Goal: Task Accomplishment & Management: Use online tool/utility

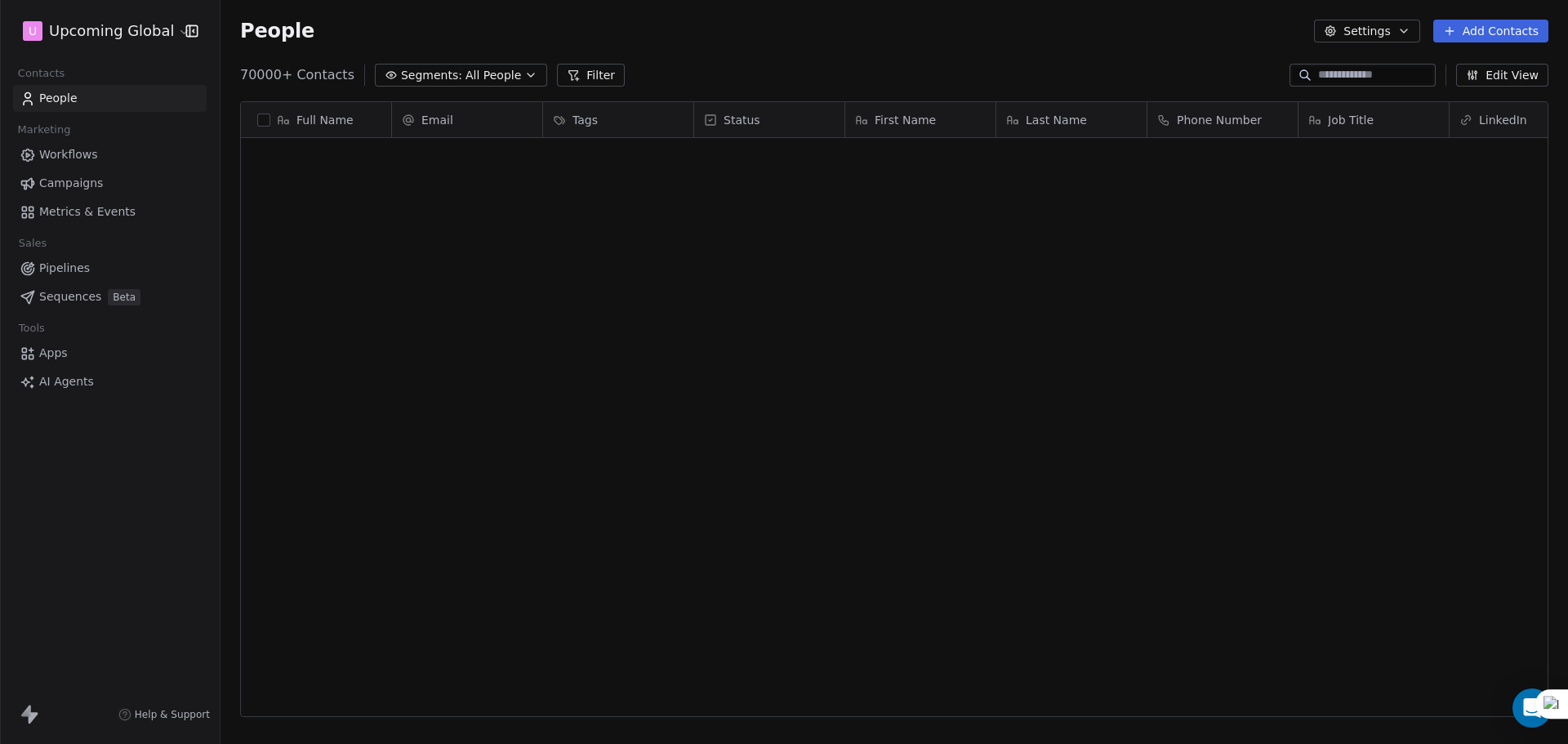
scroll to position [2253, 0]
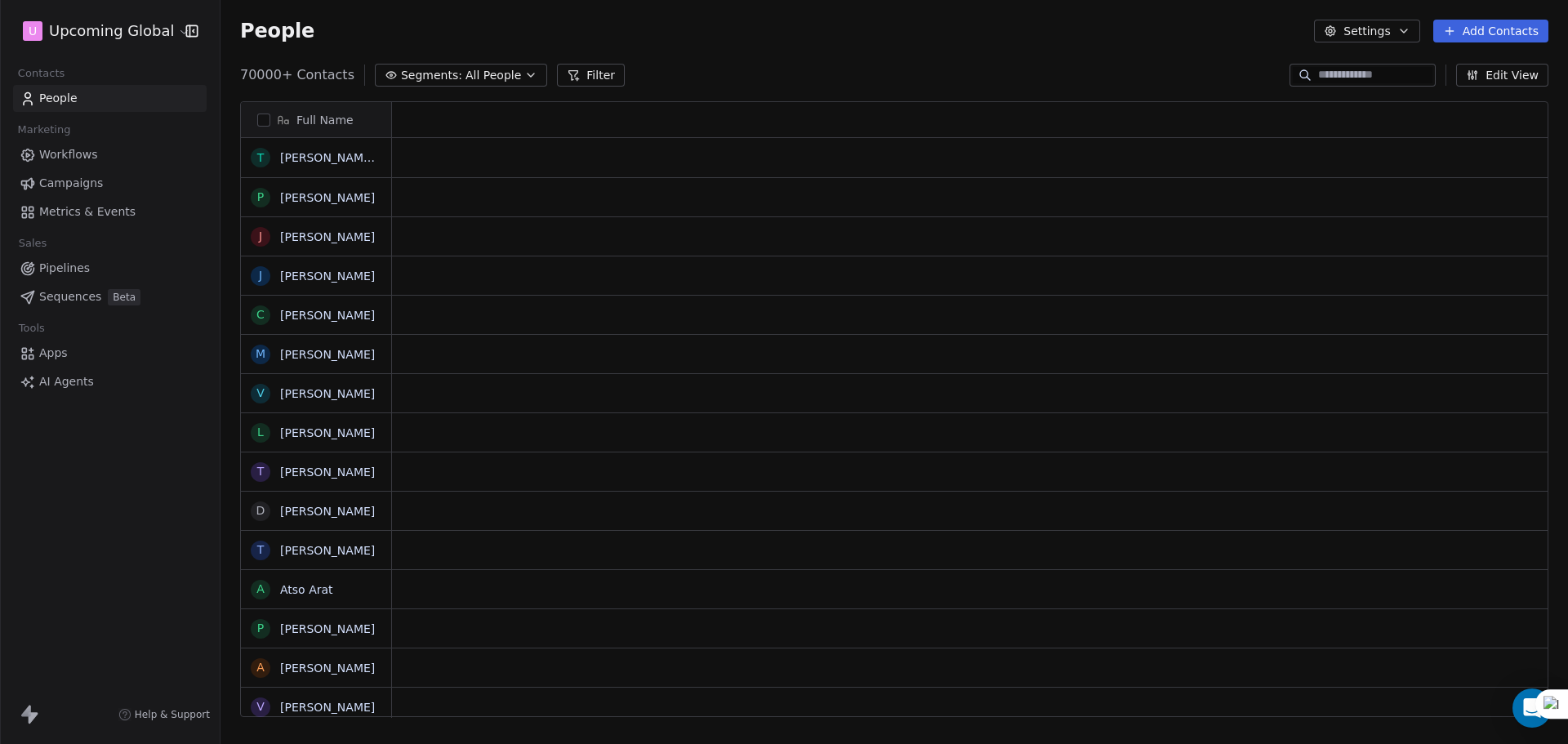
scroll to position [642, 1335]
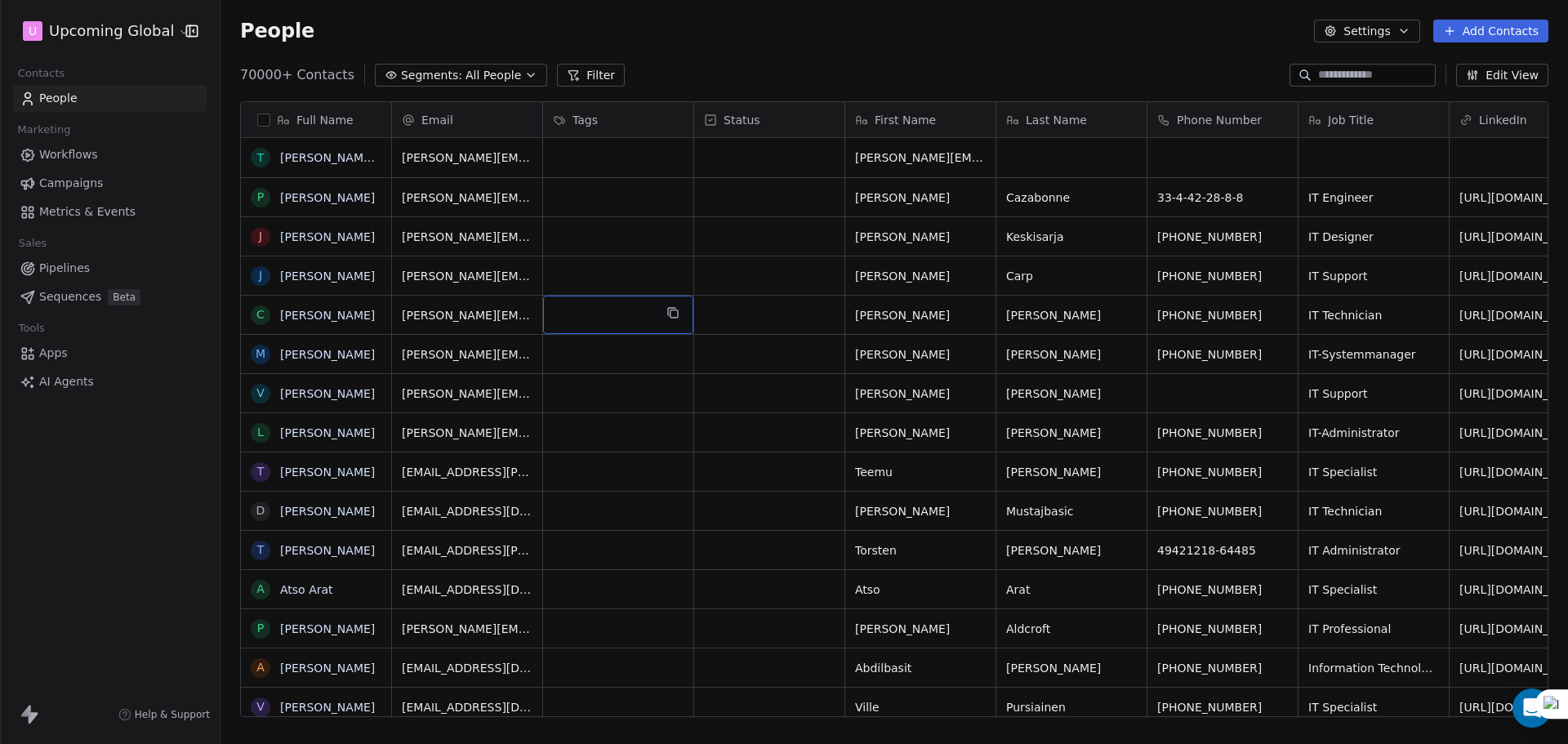
click at [637, 318] on div "grid" at bounding box center [618, 315] width 150 height 38
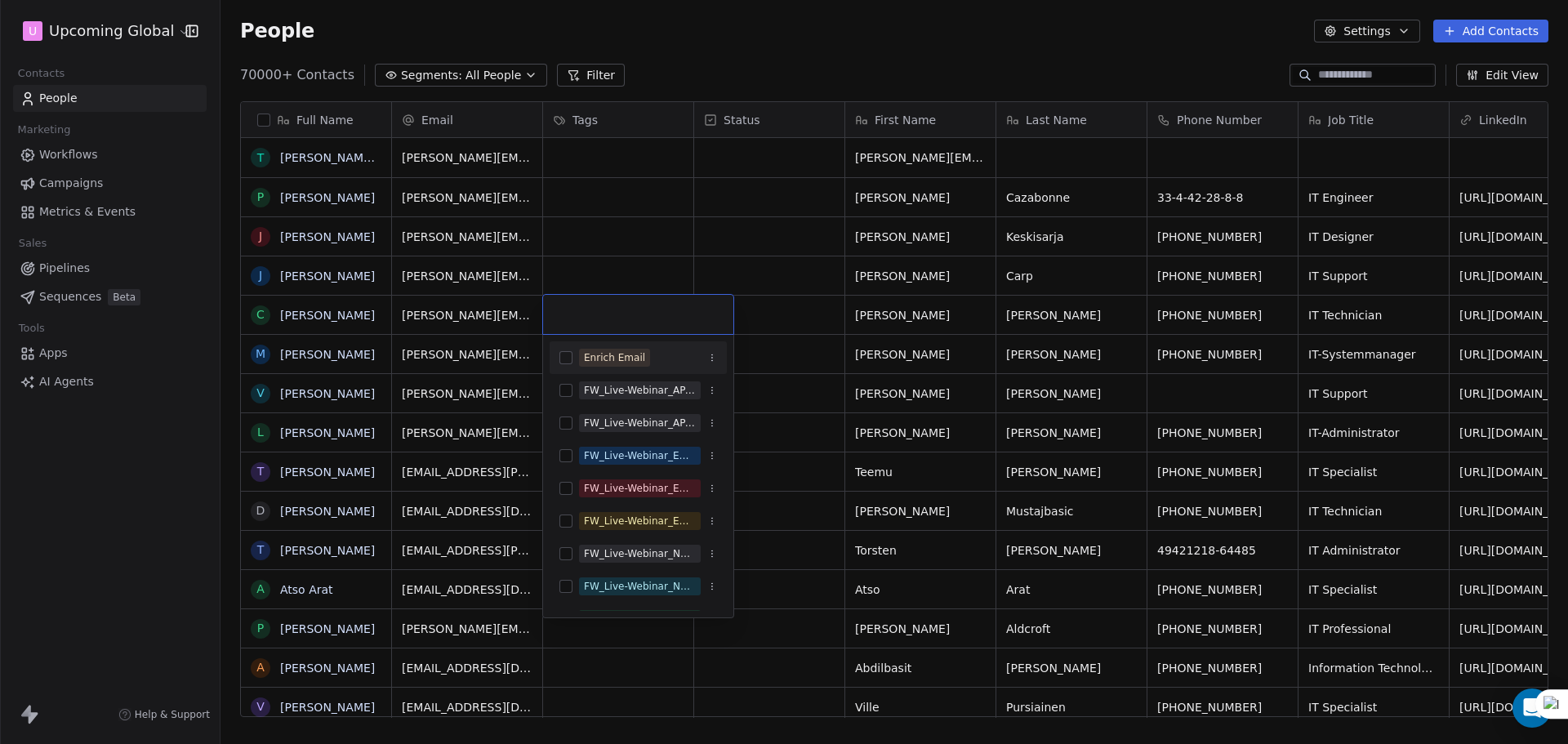
click at [632, 356] on div "Enrich Email" at bounding box center [615, 358] width 61 height 15
click at [638, 253] on html "U Upcoming Global Contacts People Marketing Workflows Campaigns Metrics & Event…" at bounding box center [784, 372] width 1568 height 744
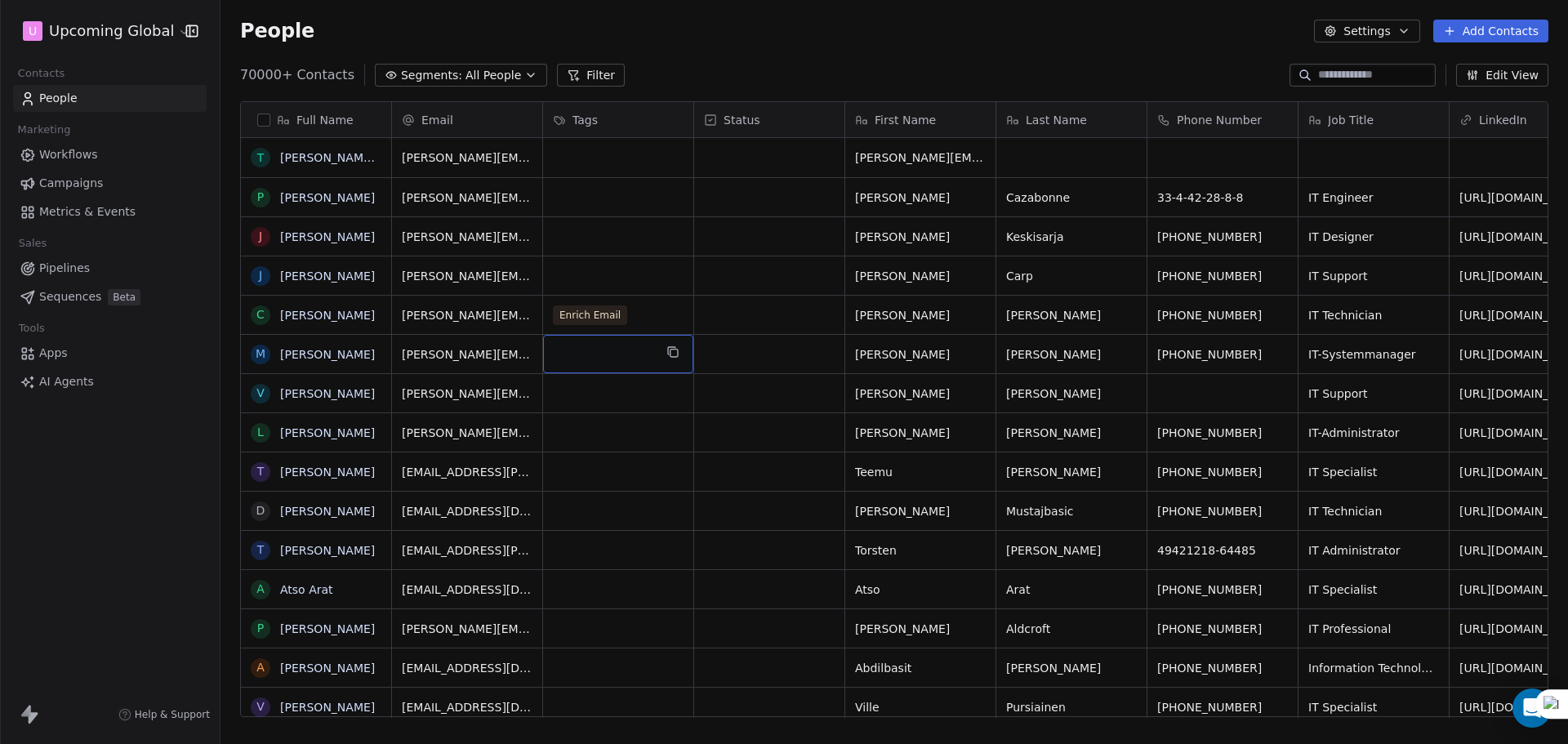
click at [589, 363] on div "grid" at bounding box center [618, 355] width 150 height 38
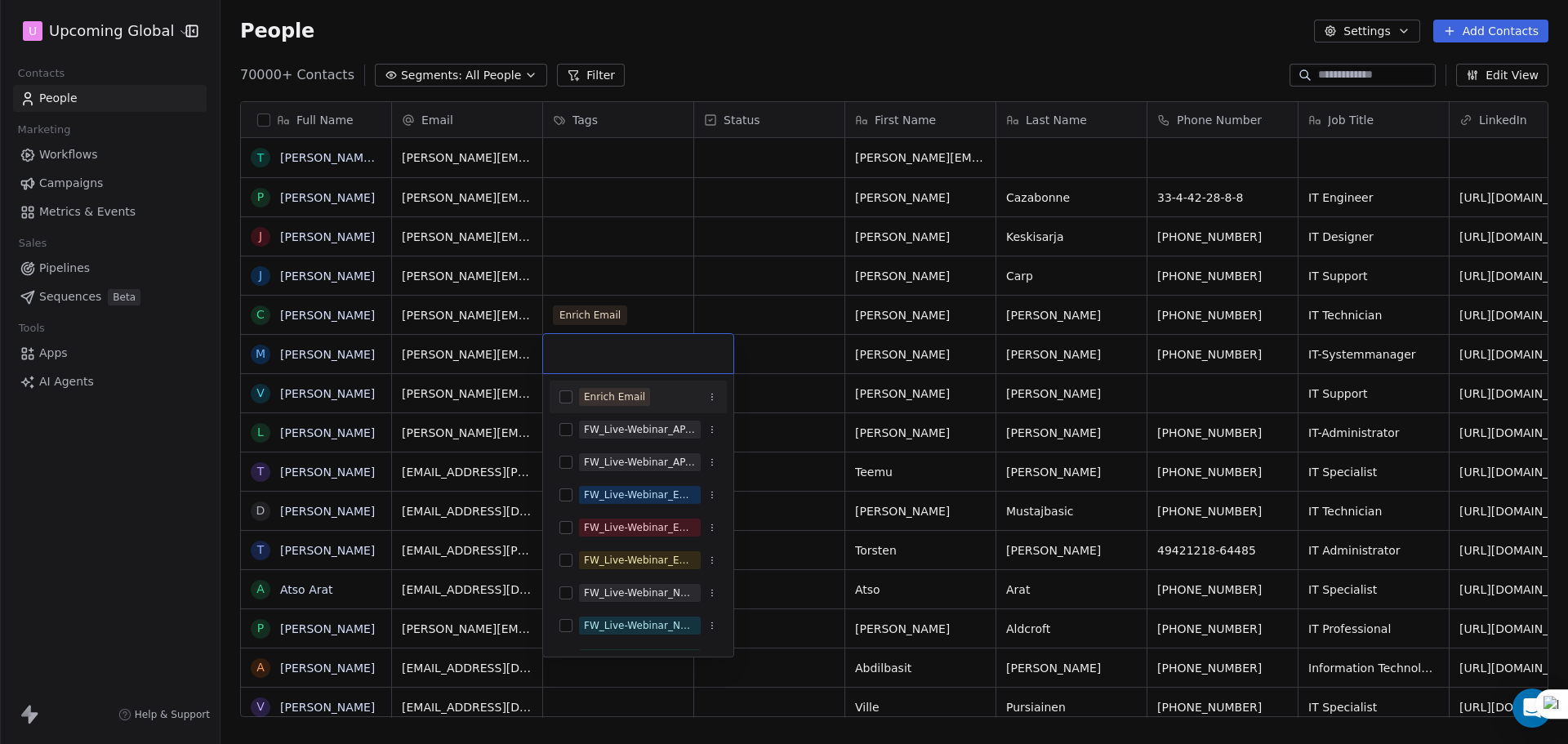
click at [585, 386] on div "Enrich Email" at bounding box center [638, 397] width 178 height 27
click at [650, 279] on html "U Upcoming Global Contacts People Marketing Workflows Campaigns Metrics & Event…" at bounding box center [784, 372] width 1568 height 744
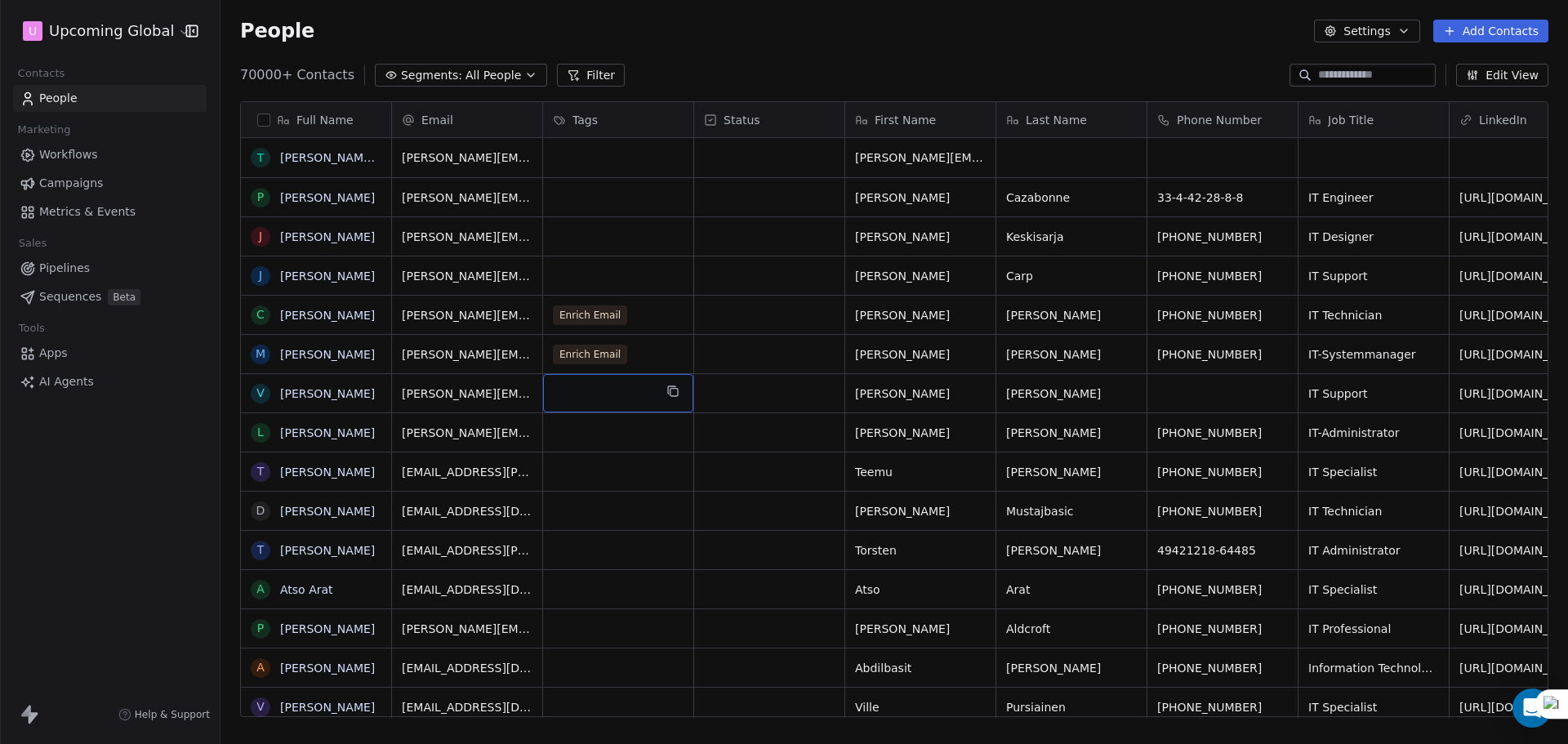
click at [594, 391] on div "grid" at bounding box center [618, 393] width 150 height 38
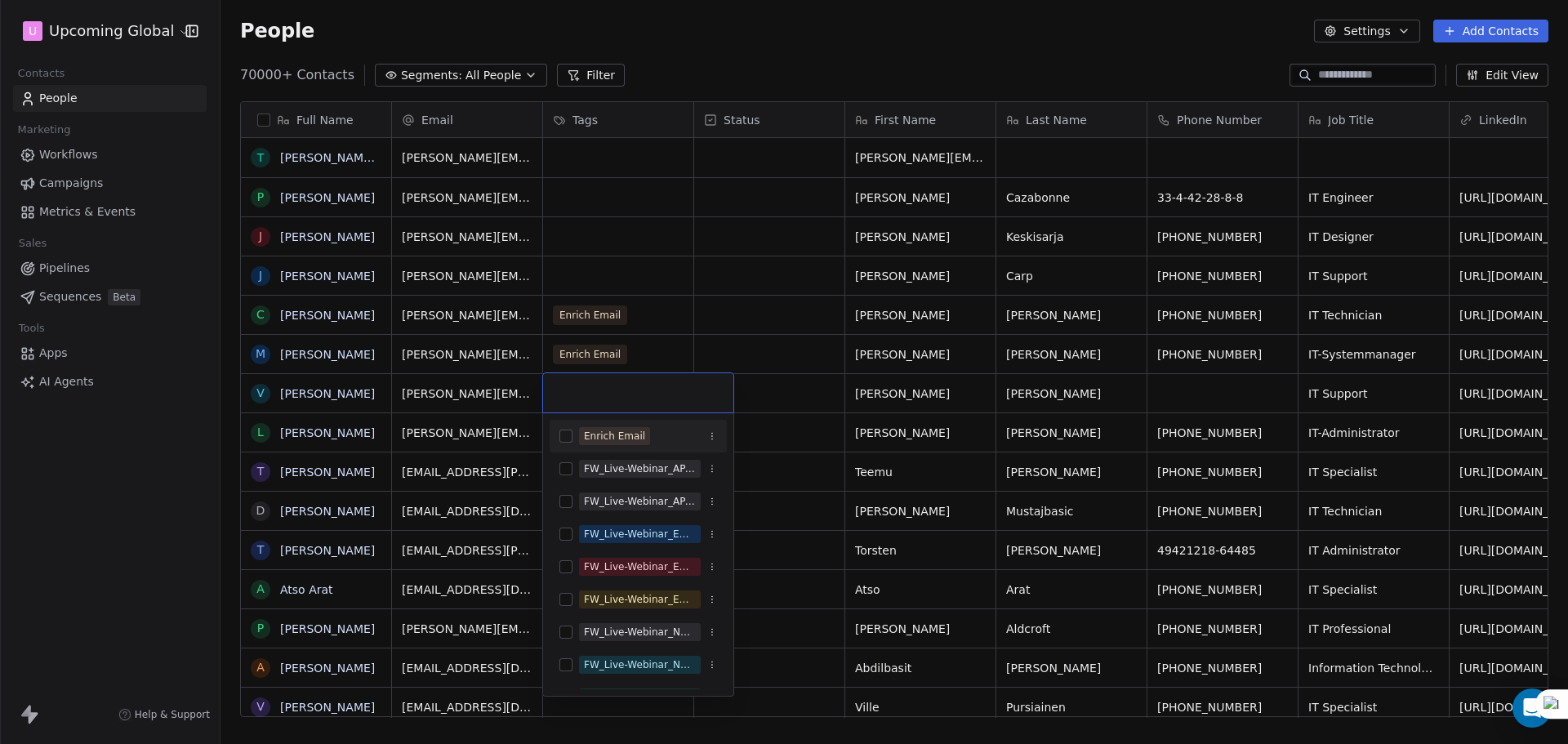
click at [590, 438] on div "Enrich Email" at bounding box center [615, 436] width 61 height 15
click at [640, 335] on html "U Upcoming Global Contacts People Marketing Workflows Campaigns Metrics & Event…" at bounding box center [784, 372] width 1568 height 744
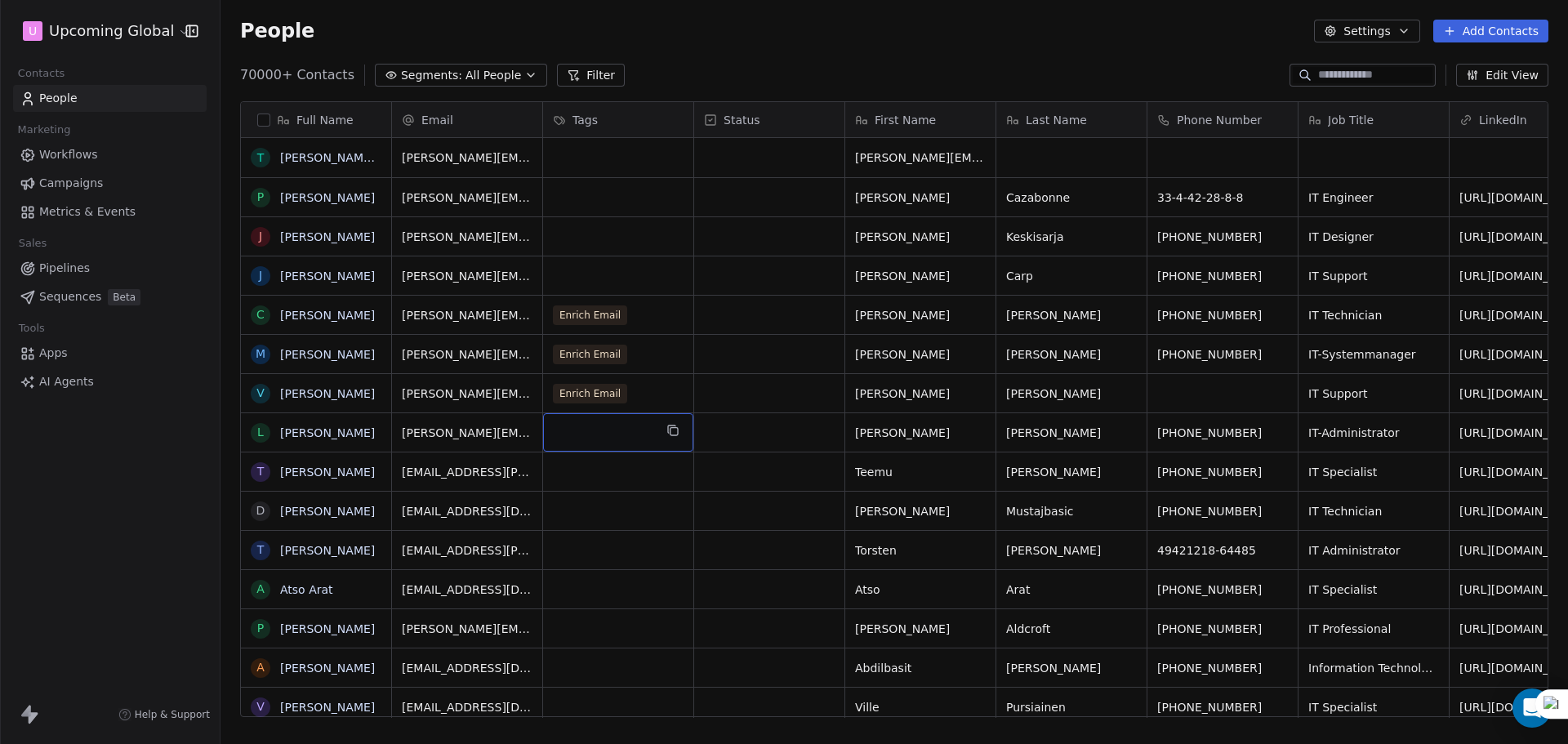
click at [601, 434] on div "grid" at bounding box center [618, 432] width 150 height 38
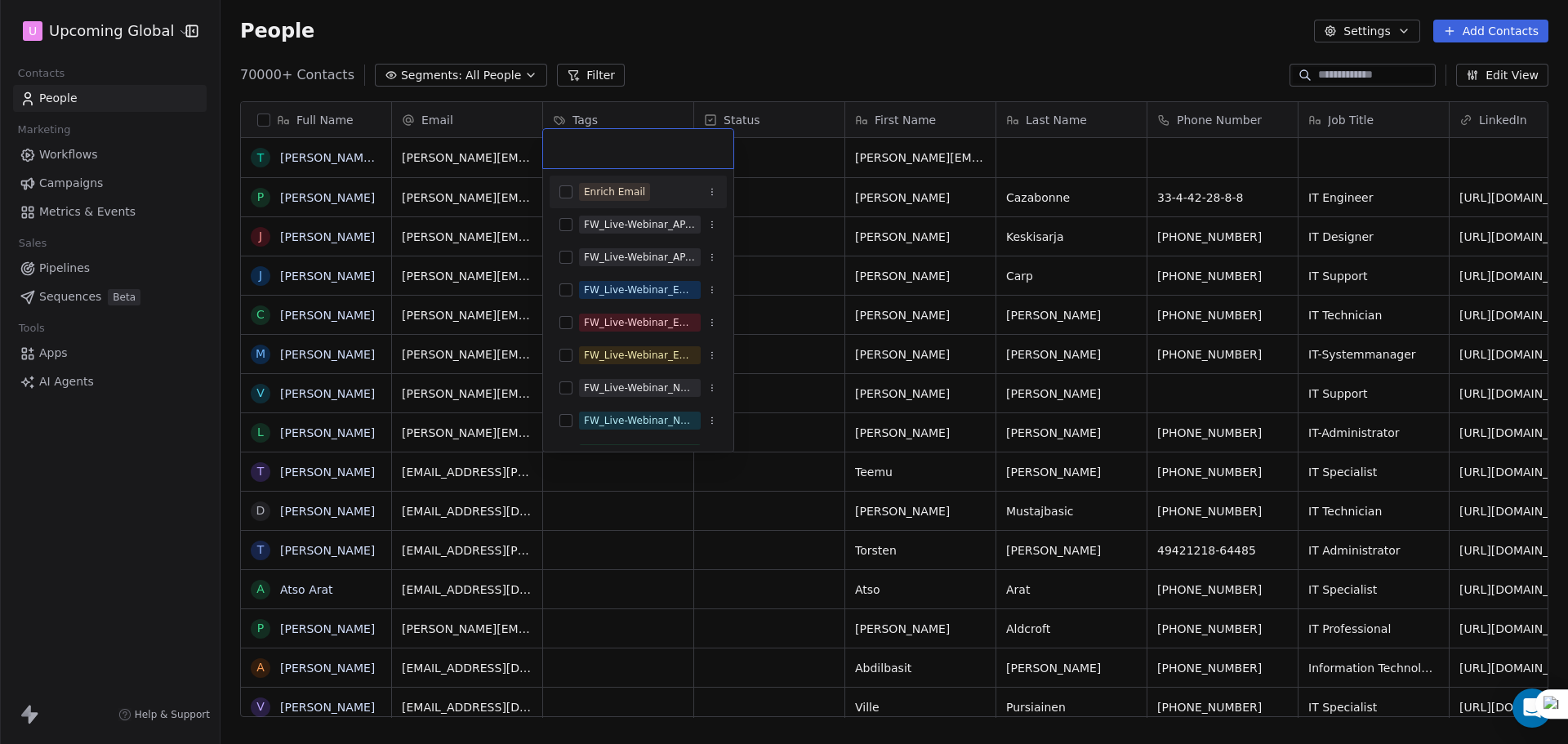
click at [658, 196] on div "Enrich Email" at bounding box center [648, 192] width 138 height 18
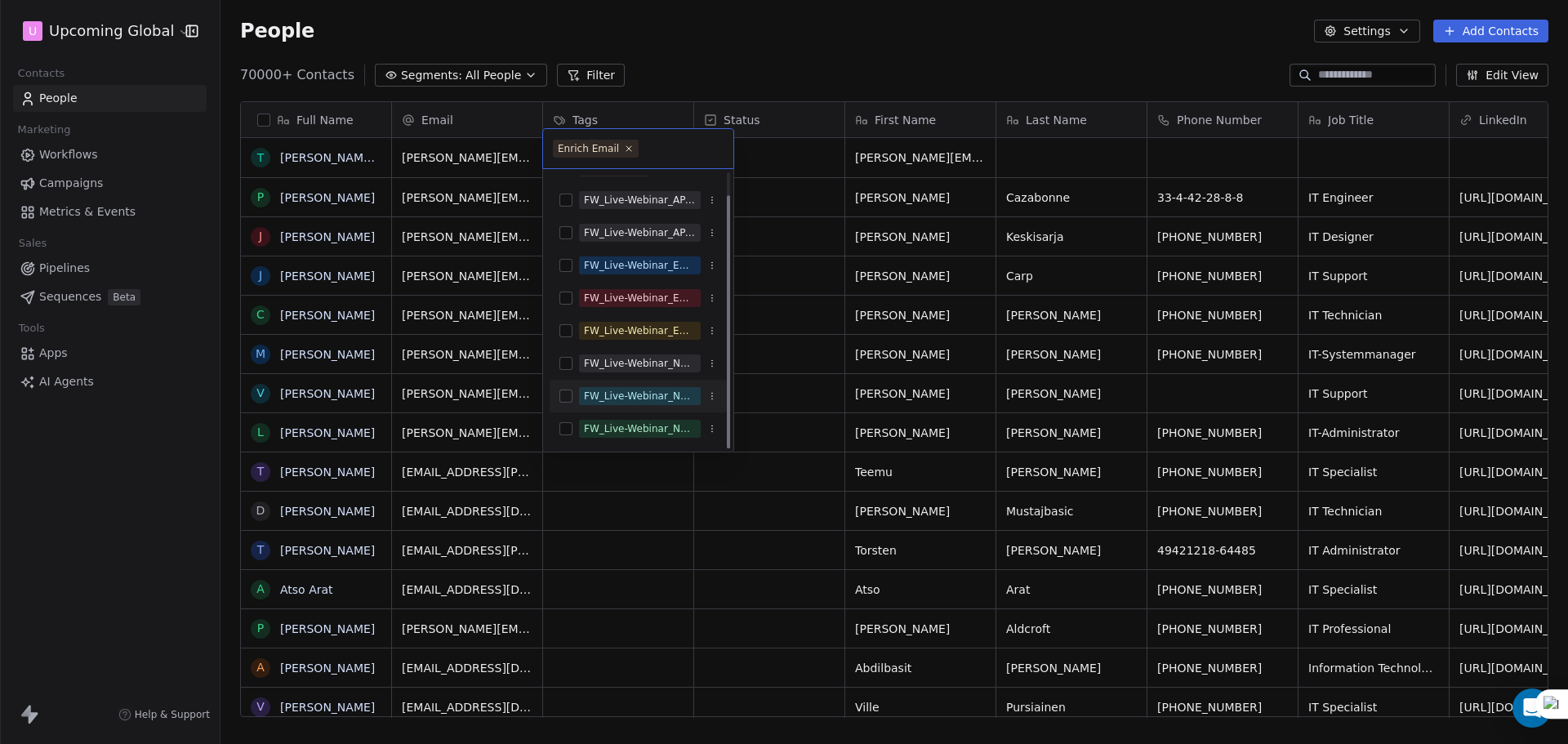
click at [770, 391] on html "U Upcoming Global Contacts People Marketing Workflows Campaigns Metrics & Event…" at bounding box center [784, 372] width 1568 height 744
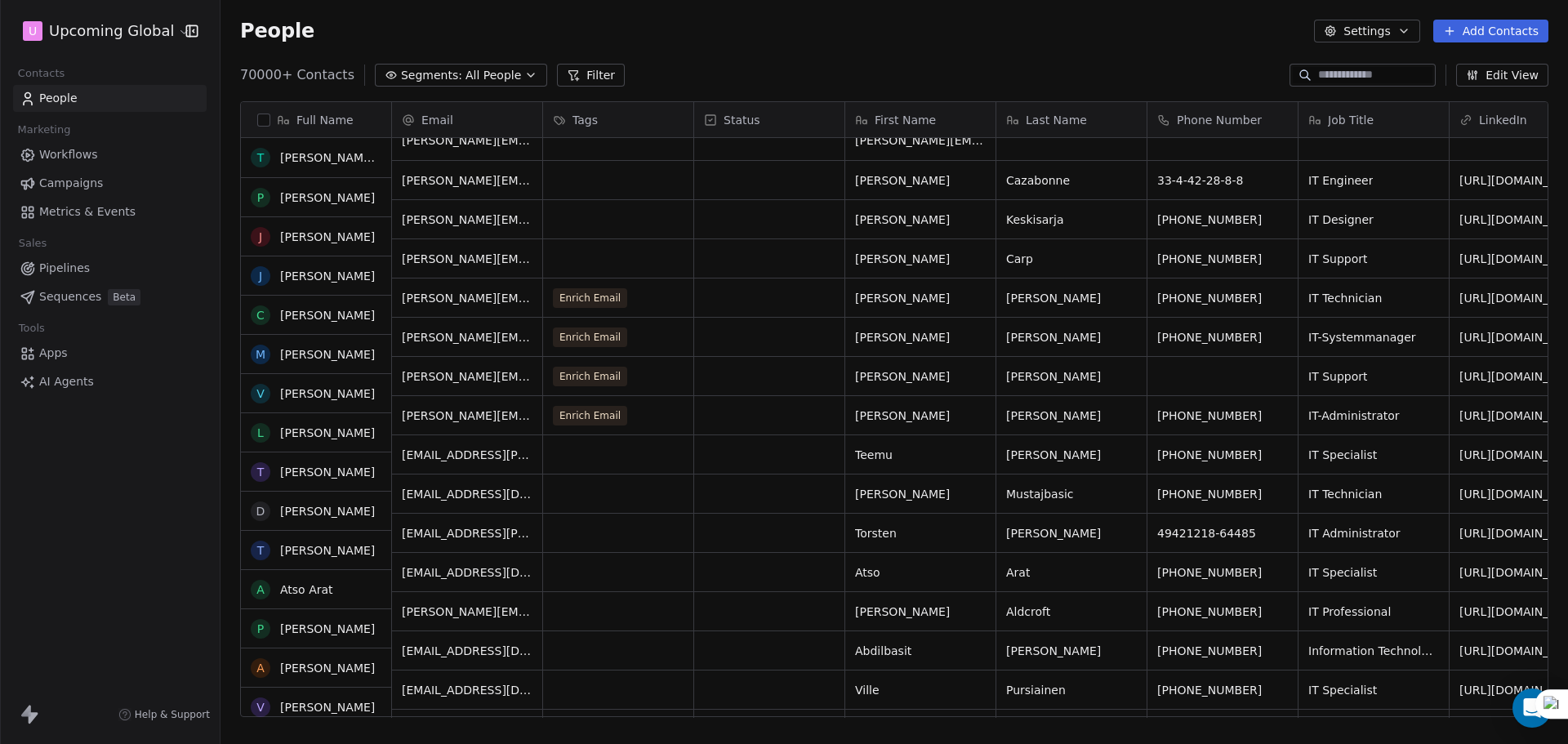
scroll to position [0, 0]
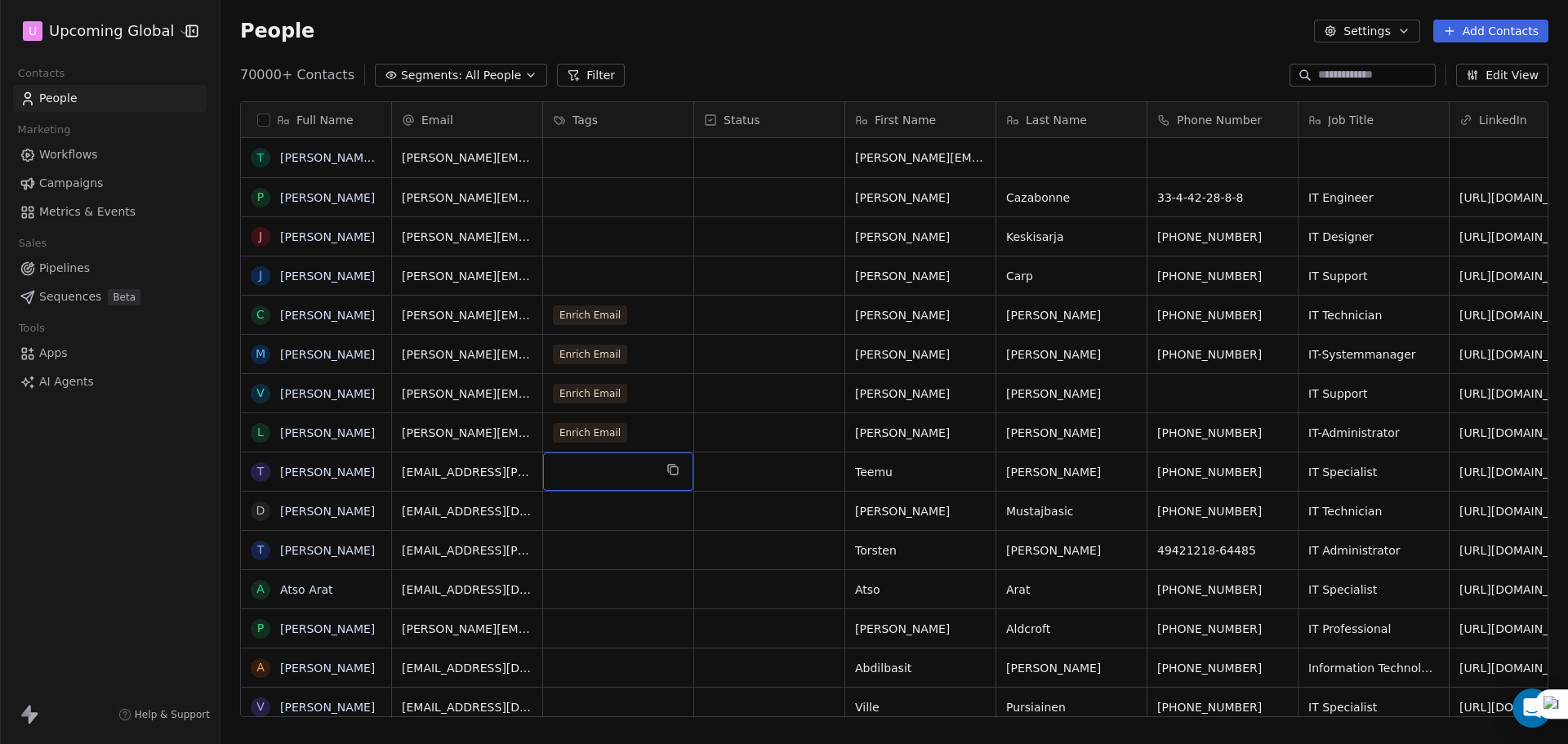
click at [593, 466] on div "grid" at bounding box center [618, 472] width 150 height 38
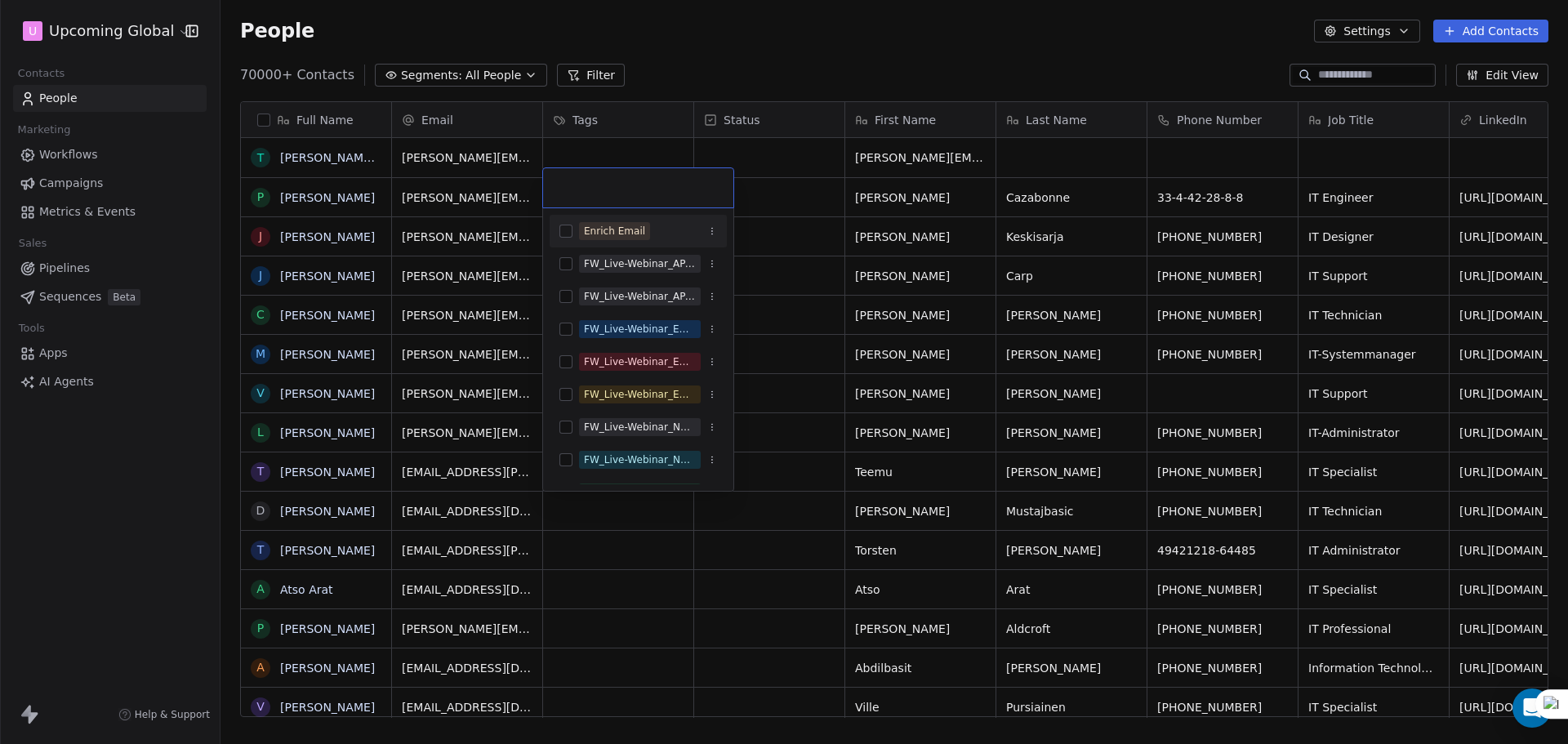
click at [632, 240] on div "Enrich Email" at bounding box center [638, 231] width 178 height 27
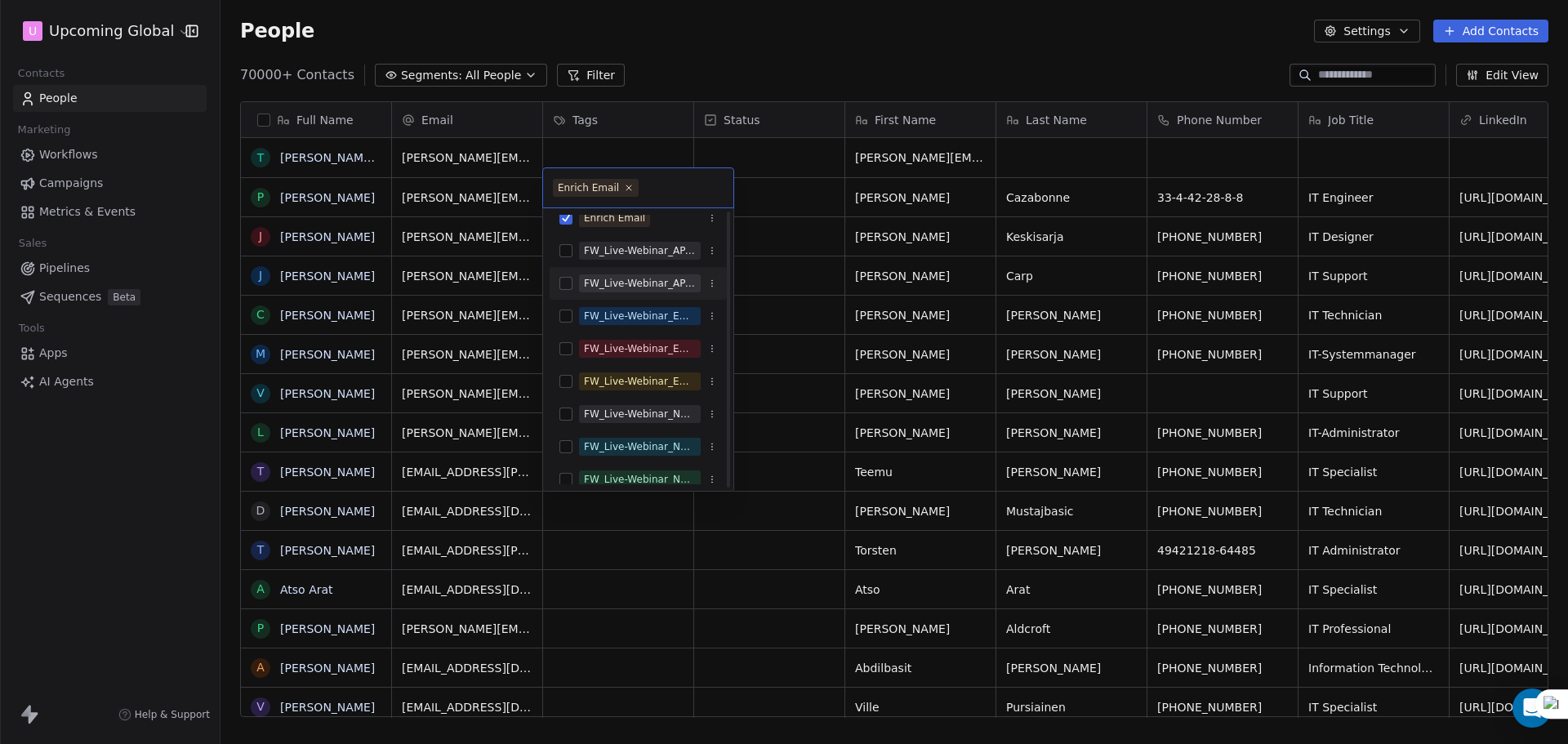
scroll to position [25, 0]
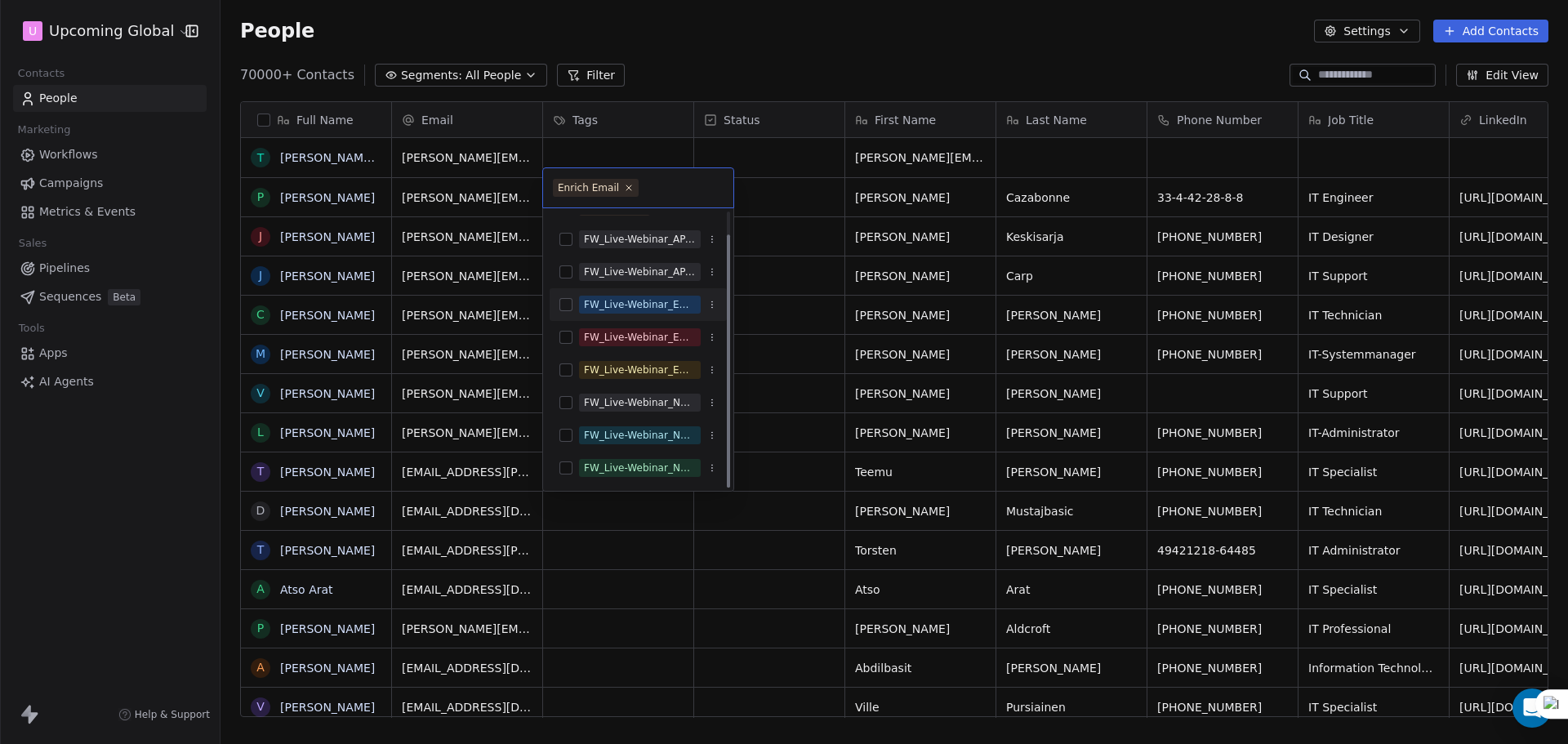
click at [842, 329] on html "U Upcoming Global Contacts People Marketing Workflows Campaigns Metrics & Event…" at bounding box center [784, 372] width 1568 height 744
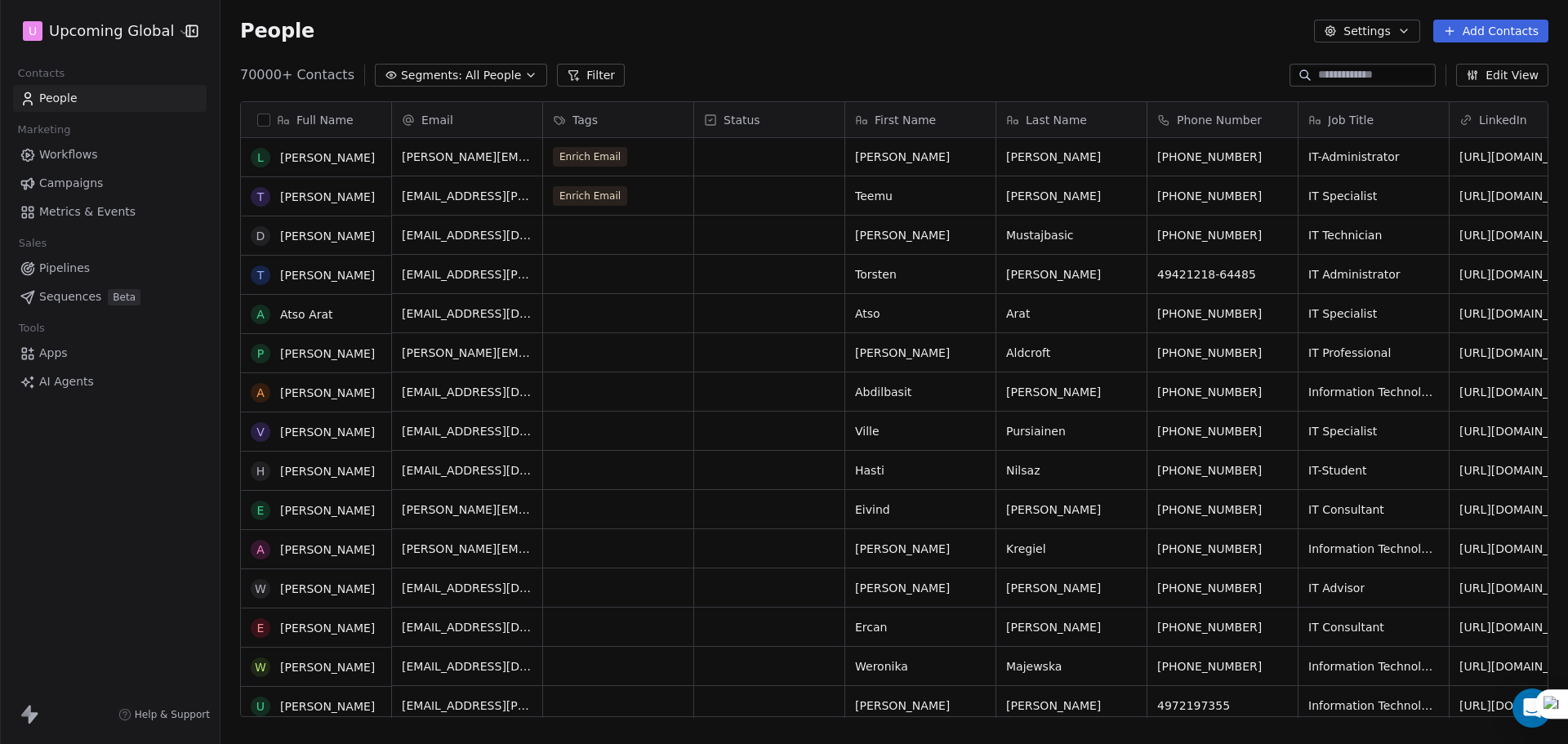
scroll to position [82, 0]
click at [649, 222] on div "grid" at bounding box center [618, 235] width 150 height 38
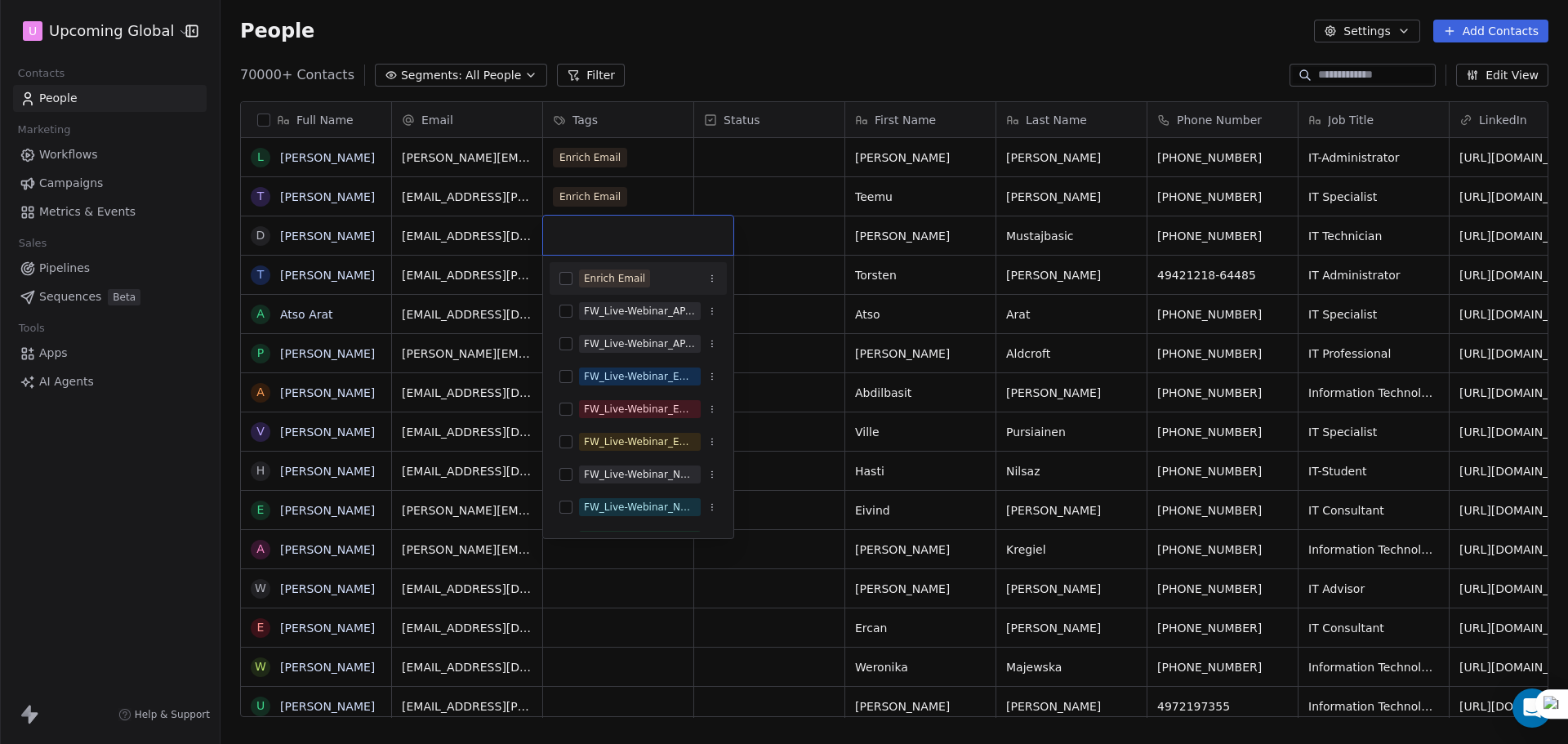
click at [606, 287] on span "Enrich Email" at bounding box center [615, 279] width 71 height 18
click at [807, 264] on html "U Upcoming Global Contacts People Marketing Workflows Campaigns Metrics & Event…" at bounding box center [784, 372] width 1568 height 744
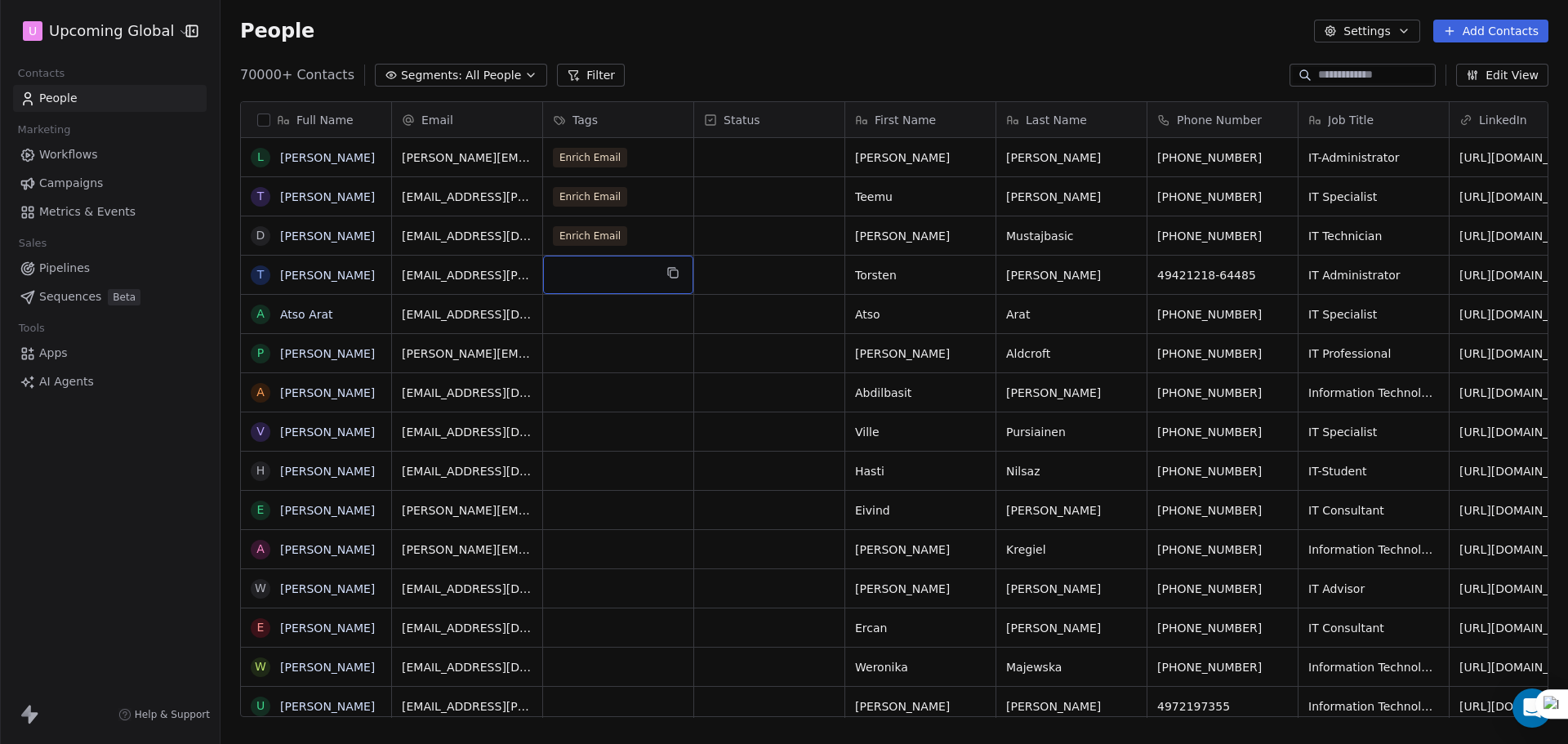
click at [628, 281] on div "grid" at bounding box center [618, 275] width 150 height 38
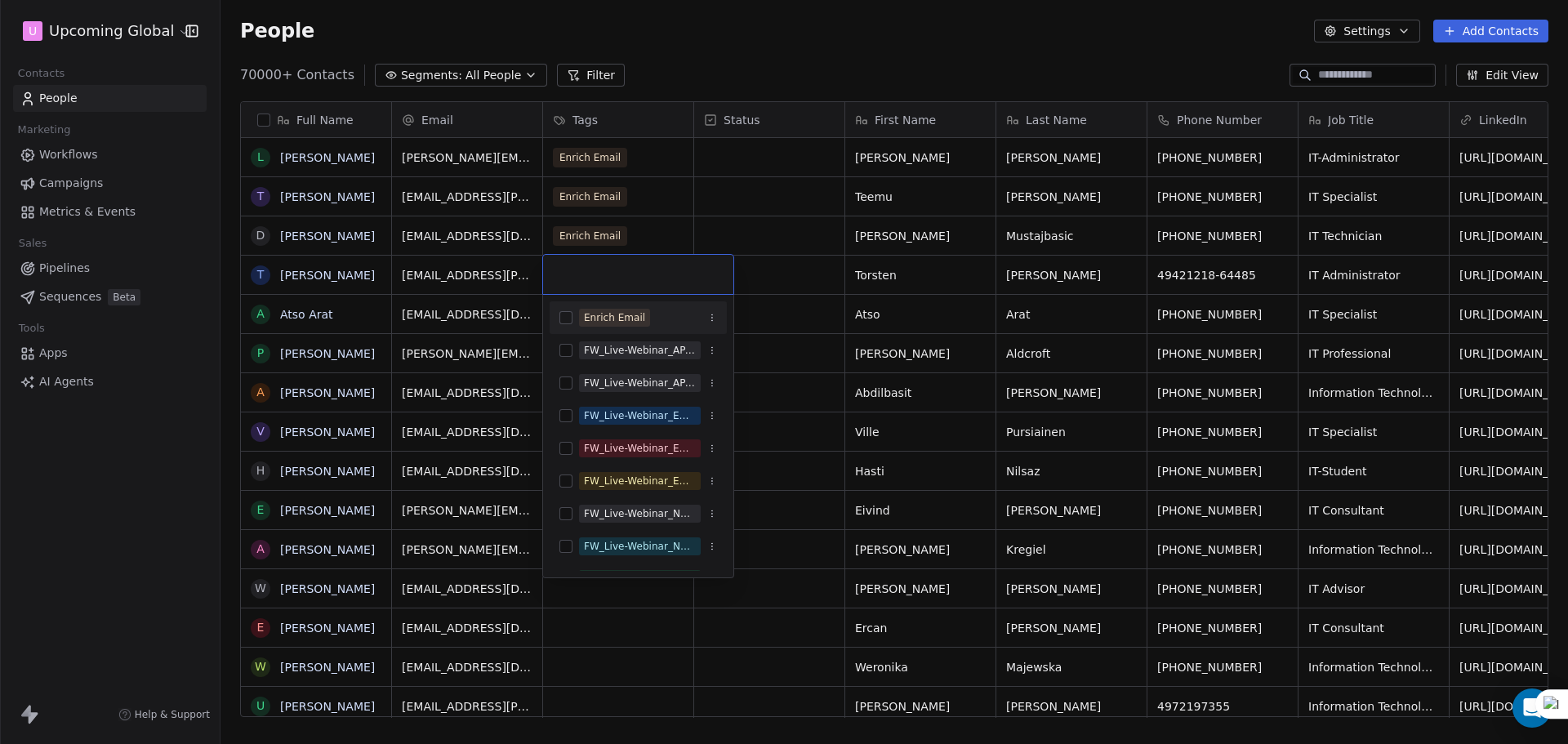
click at [614, 307] on div "Enrich Email" at bounding box center [638, 318] width 178 height 27
click at [757, 277] on html "U Upcoming Global Contacts People Marketing Workflows Campaigns Metrics & Event…" at bounding box center [784, 372] width 1568 height 744
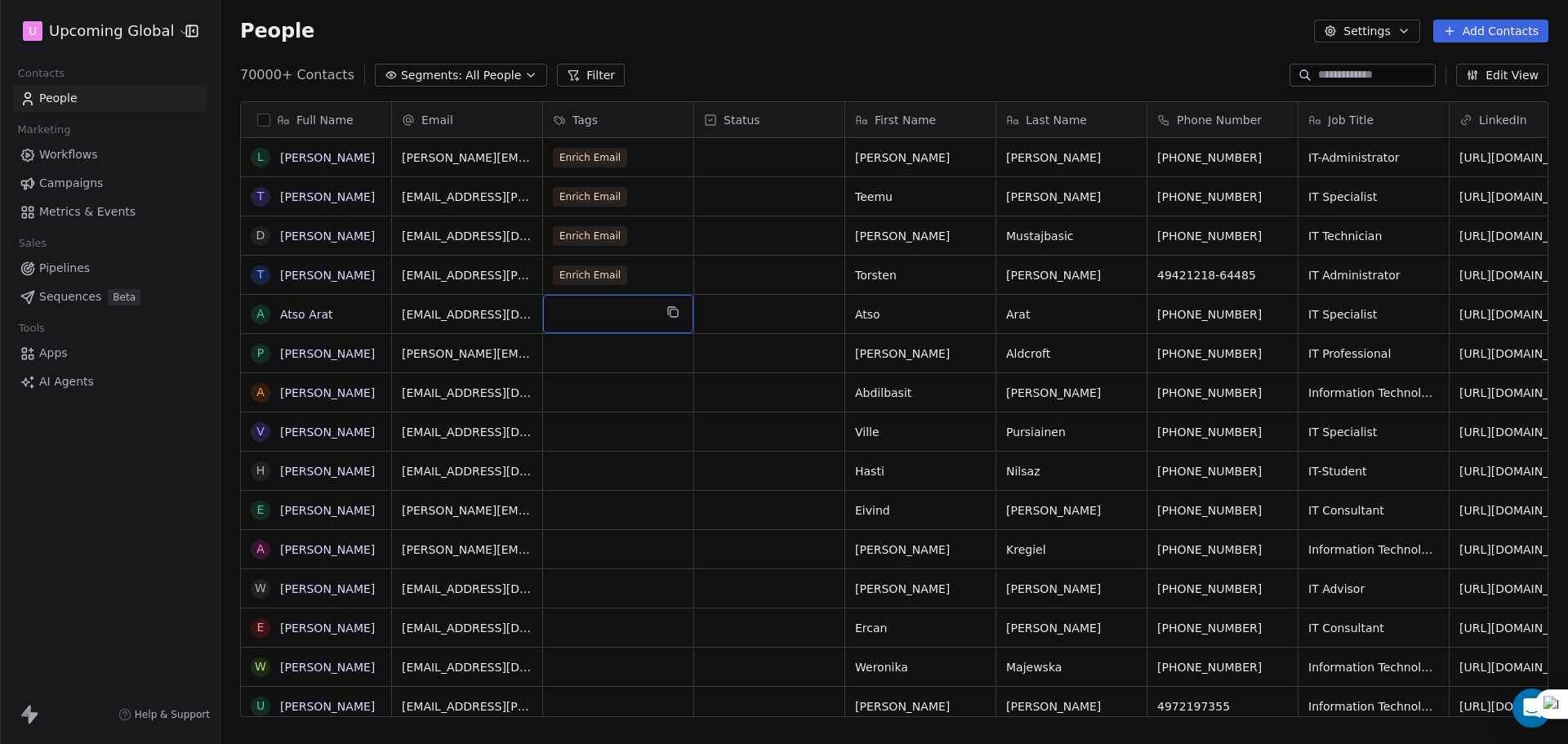
click at [637, 300] on div "grid" at bounding box center [618, 314] width 150 height 38
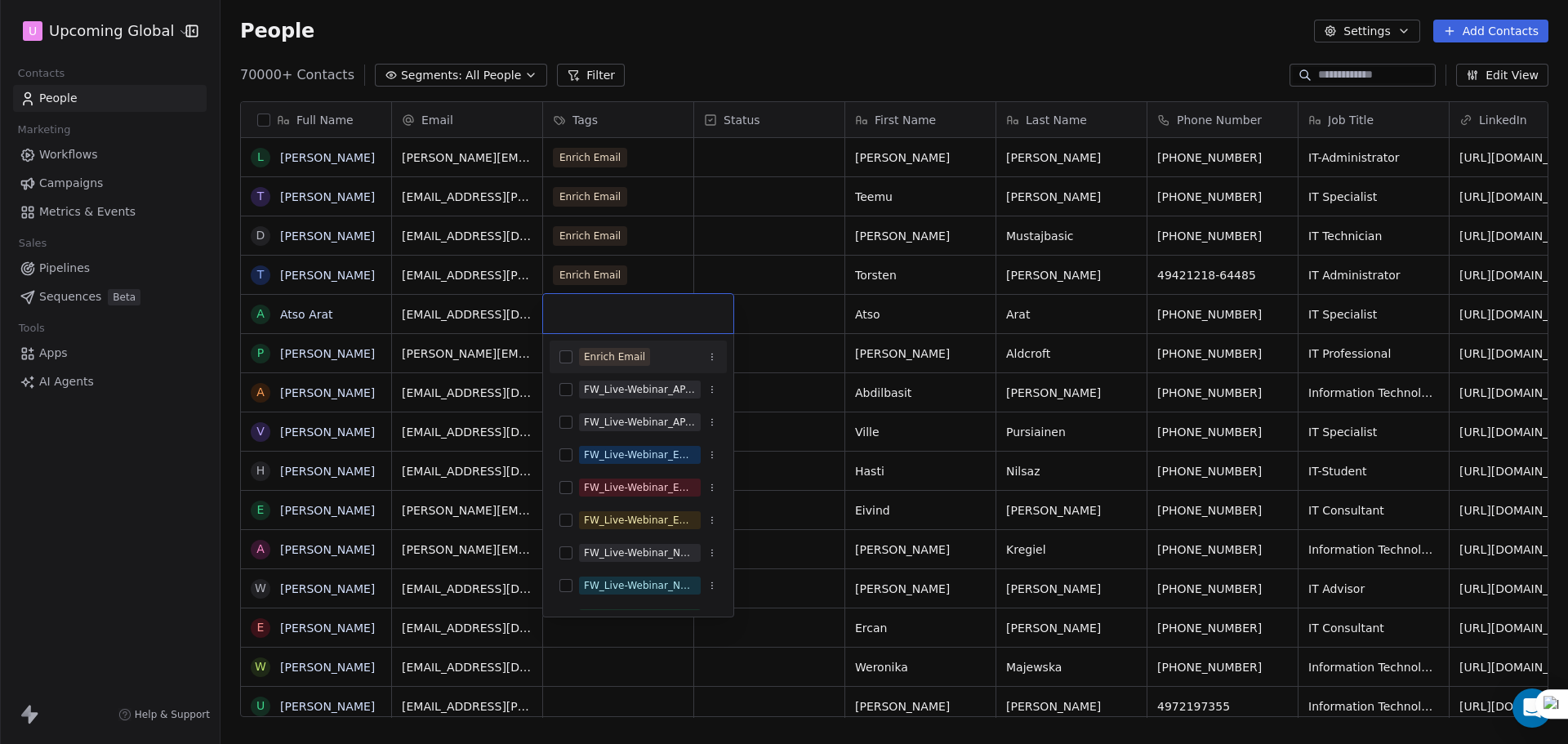
click at [600, 368] on div "Enrich Email" at bounding box center [638, 356] width 178 height 27
click at [861, 329] on html "U Upcoming Global Contacts People Marketing Workflows Campaigns Metrics & Event…" at bounding box center [784, 372] width 1568 height 744
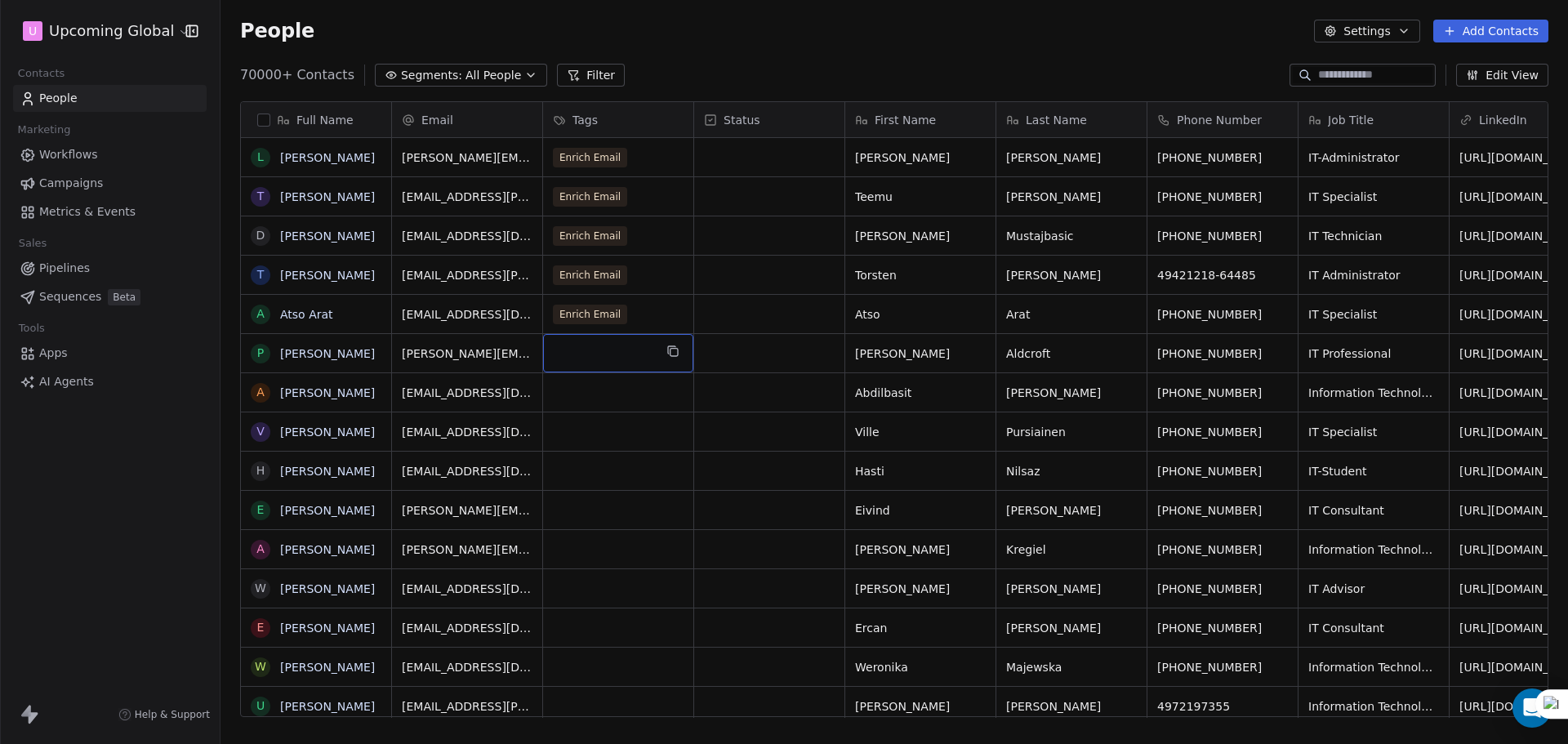
click at [623, 347] on div "grid" at bounding box center [618, 354] width 150 height 38
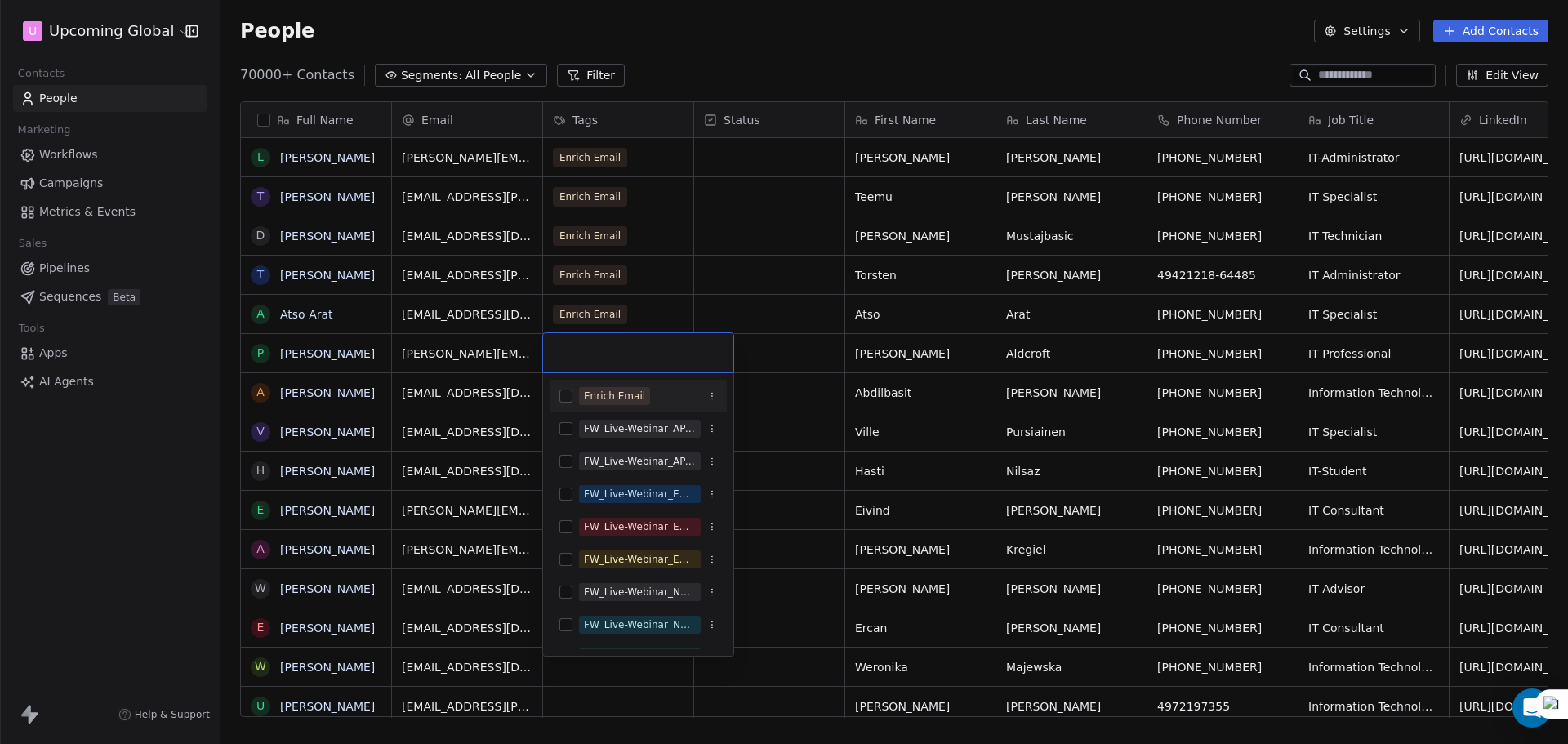
click at [626, 398] on div "Enrich Email" at bounding box center [615, 397] width 61 height 15
click at [817, 324] on html "U Upcoming Global Contacts People Marketing Workflows Campaigns Metrics & Event…" at bounding box center [784, 372] width 1568 height 744
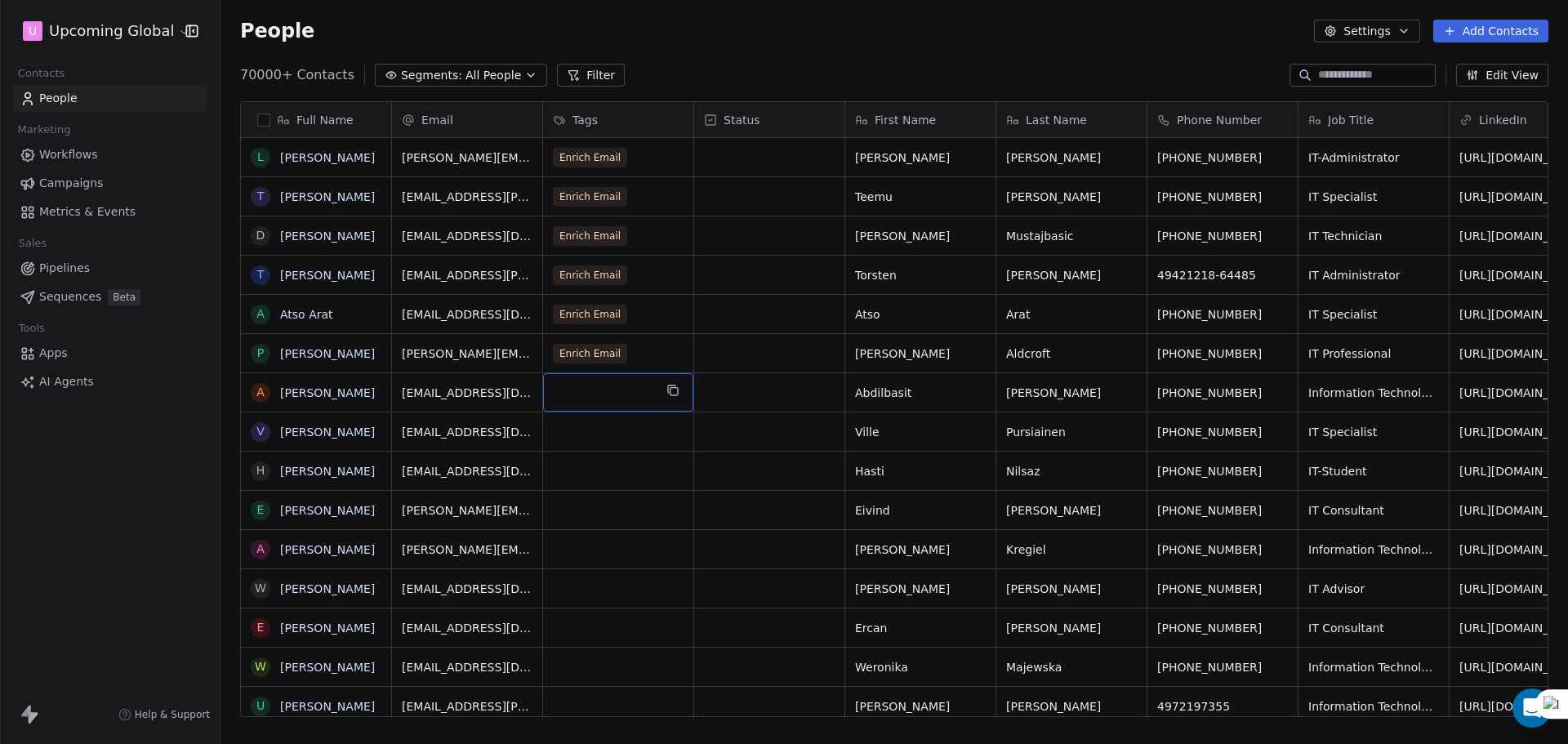
click at [612, 397] on div "grid" at bounding box center [618, 393] width 150 height 38
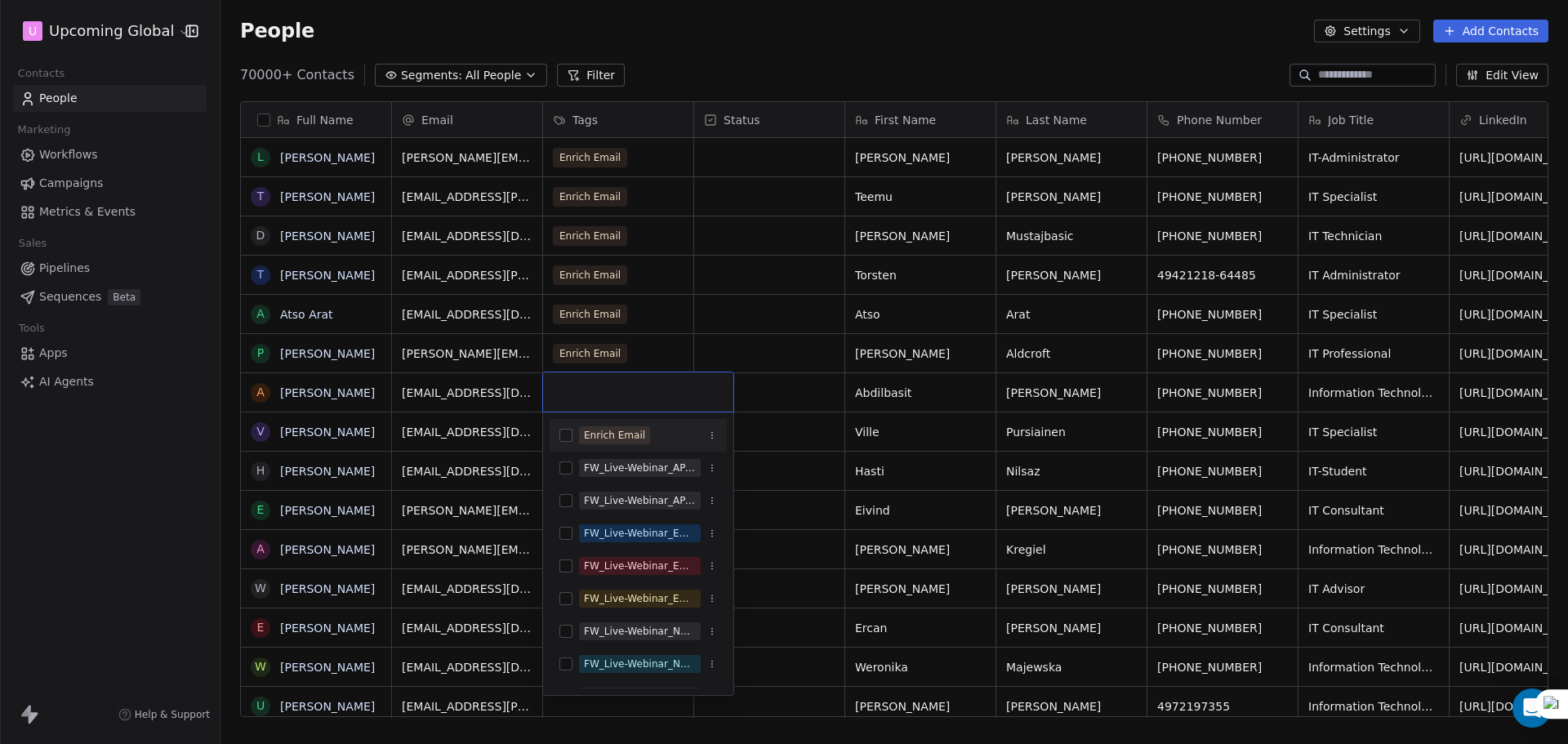
click at [612, 427] on span "Enrich Email" at bounding box center [615, 436] width 71 height 18
click at [813, 379] on html "U Upcoming Global Contacts People Marketing Workflows Campaigns Metrics & Event…" at bounding box center [784, 372] width 1568 height 744
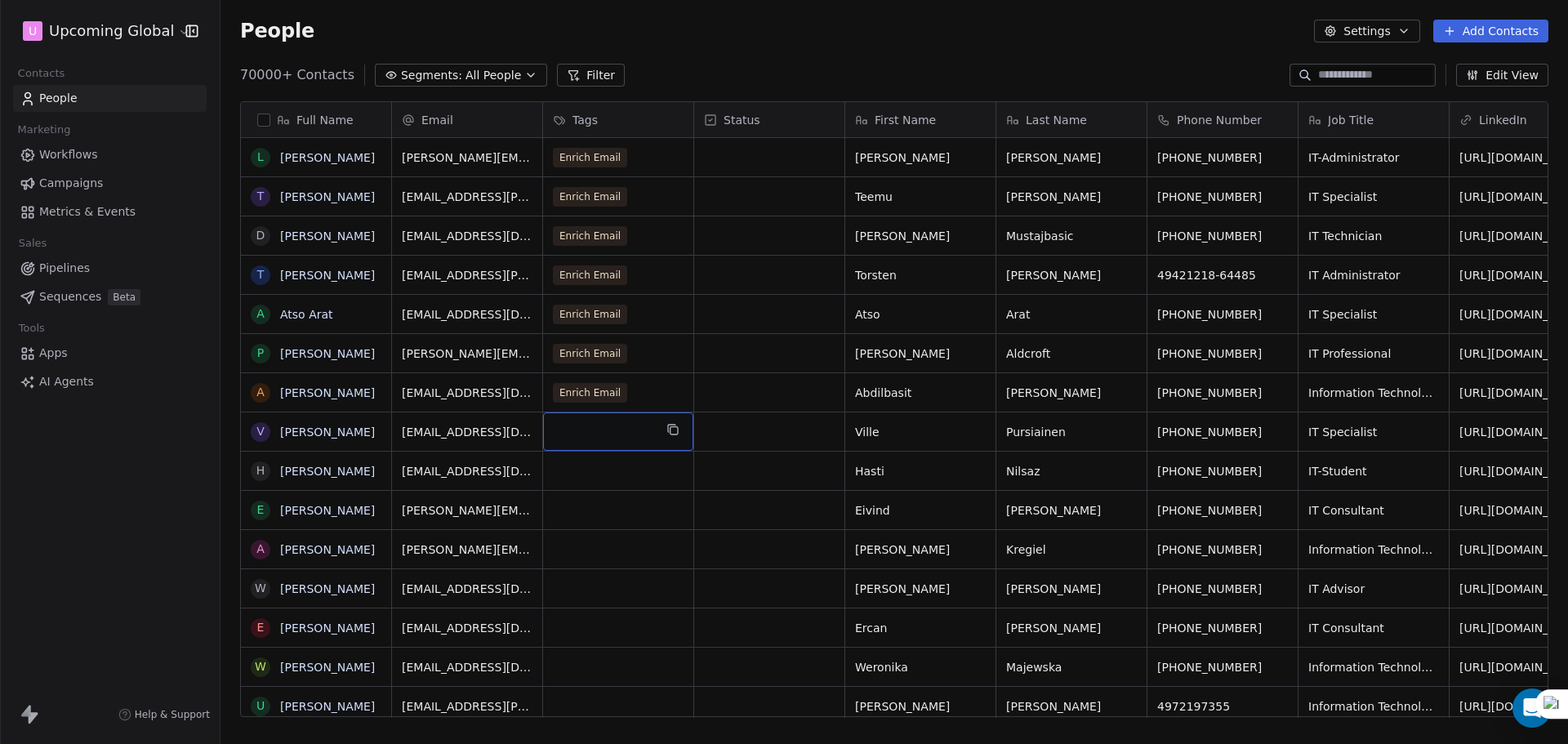
click at [589, 423] on div "grid" at bounding box center [618, 432] width 150 height 38
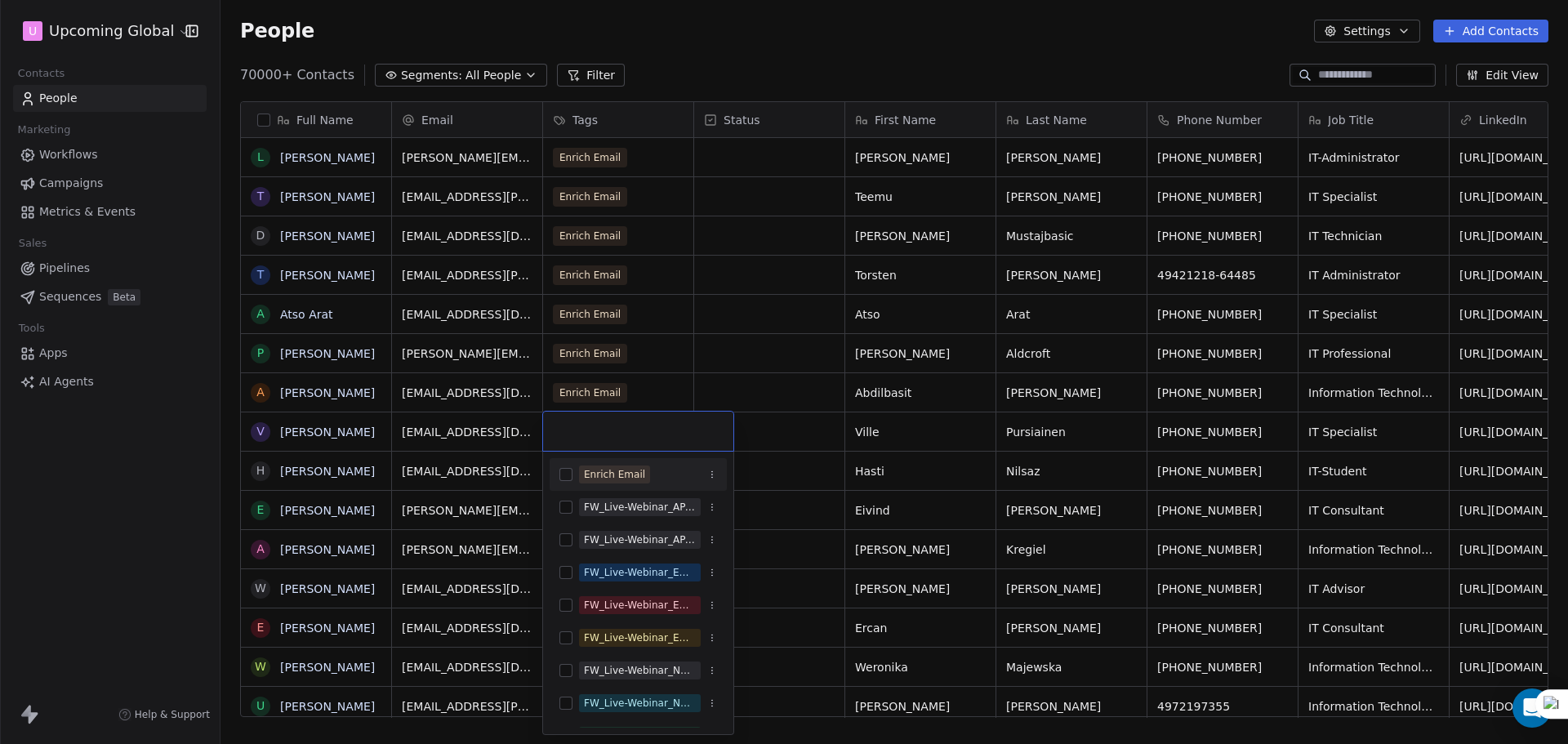
click at [609, 457] on div "Enrich Email FW_Live-Webinar_APAC_21stAugust'25 FW_Live-Webinar_APAC_21stAugust…" at bounding box center [638, 593] width 191 height 283
click at [609, 463] on div "Enrich Email" at bounding box center [638, 475] width 178 height 27
click at [776, 399] on html "U Upcoming Global Contacts People Marketing Workflows Campaigns Metrics & Event…" at bounding box center [784, 372] width 1568 height 744
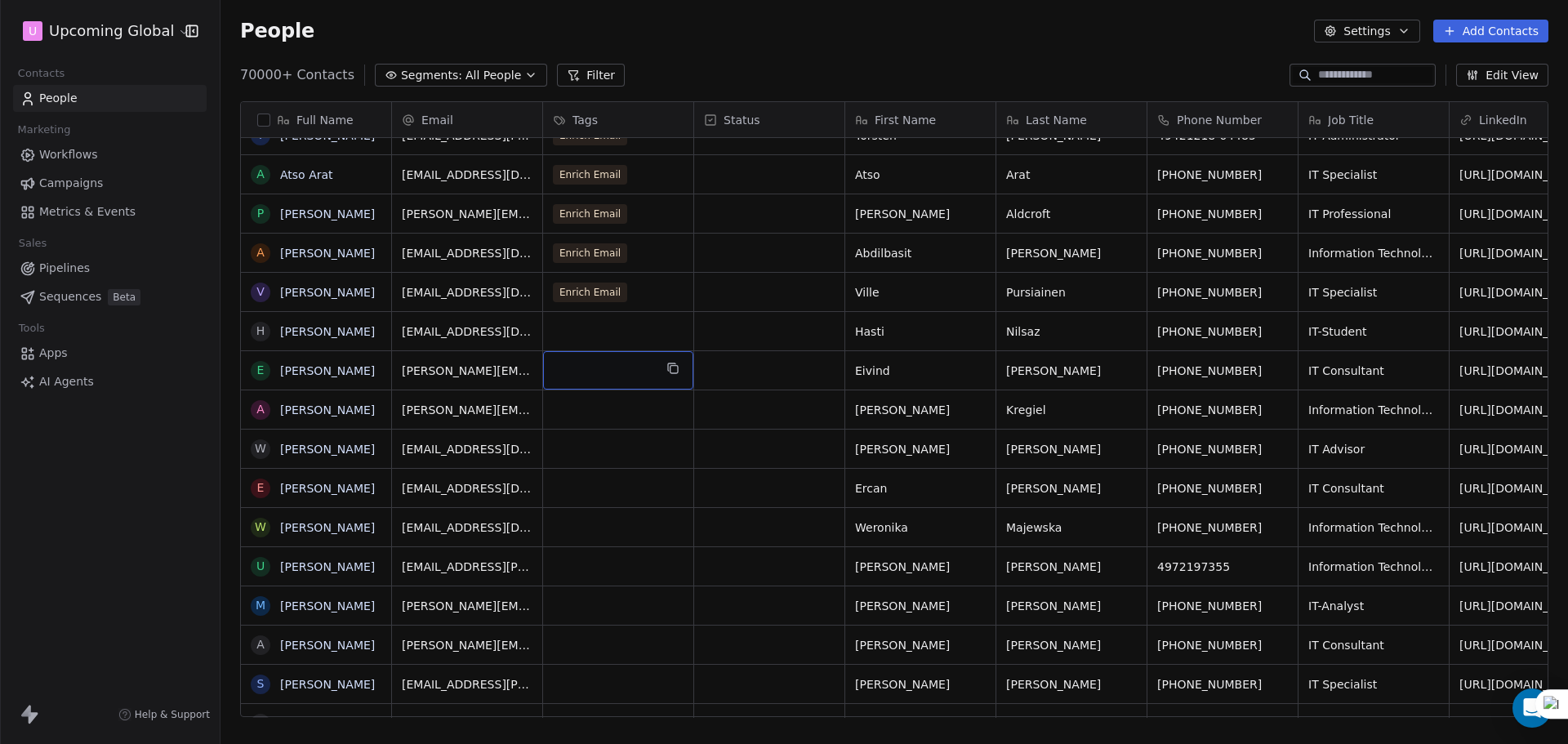
scroll to position [135, 0]
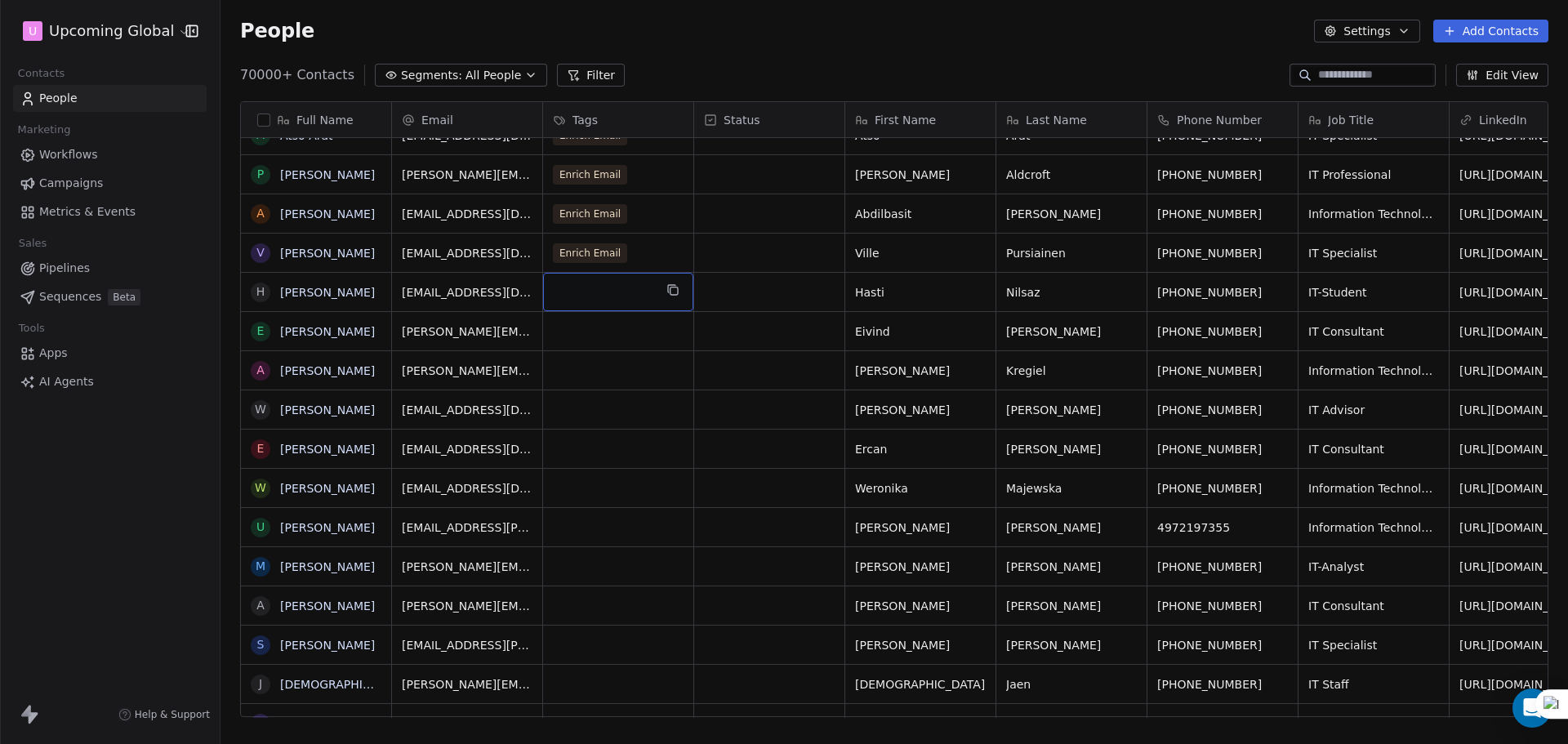
click at [622, 280] on div "grid" at bounding box center [618, 292] width 150 height 38
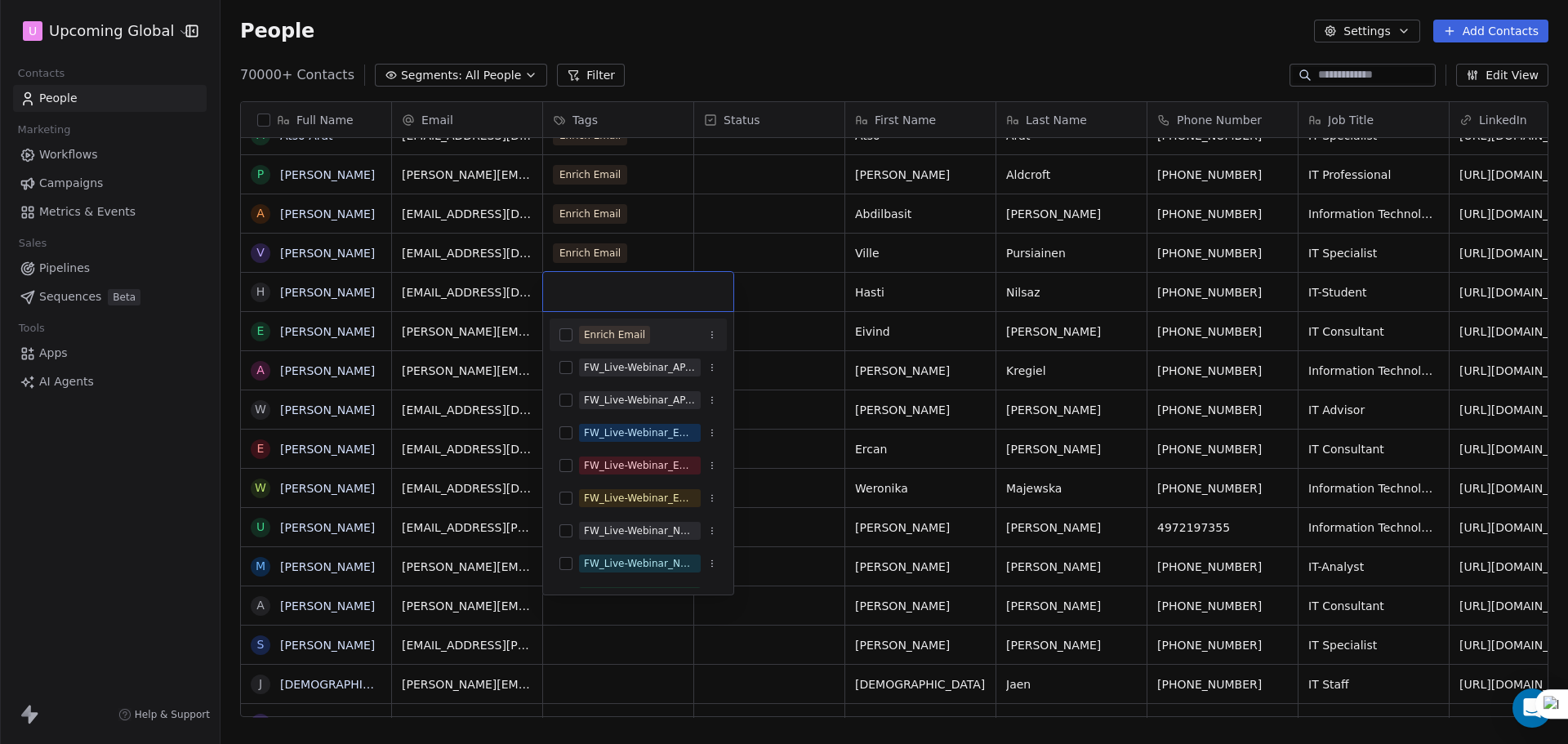
click at [615, 339] on div "Enrich Email" at bounding box center [615, 335] width 61 height 15
click at [742, 286] on html "U Upcoming Global Contacts People Marketing Workflows Campaigns Metrics & Event…" at bounding box center [784, 372] width 1568 height 744
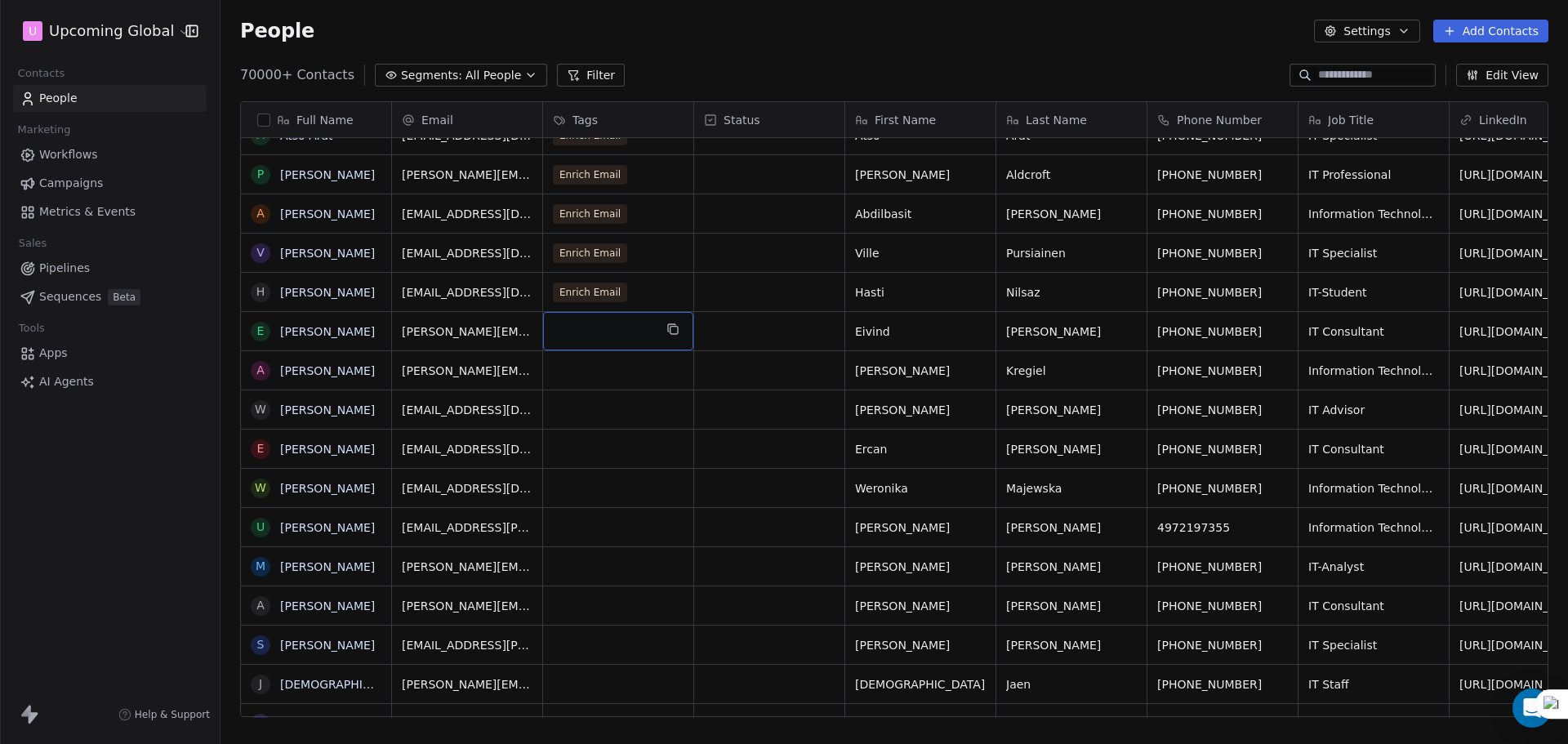
click at [569, 321] on div "grid" at bounding box center [618, 332] width 150 height 38
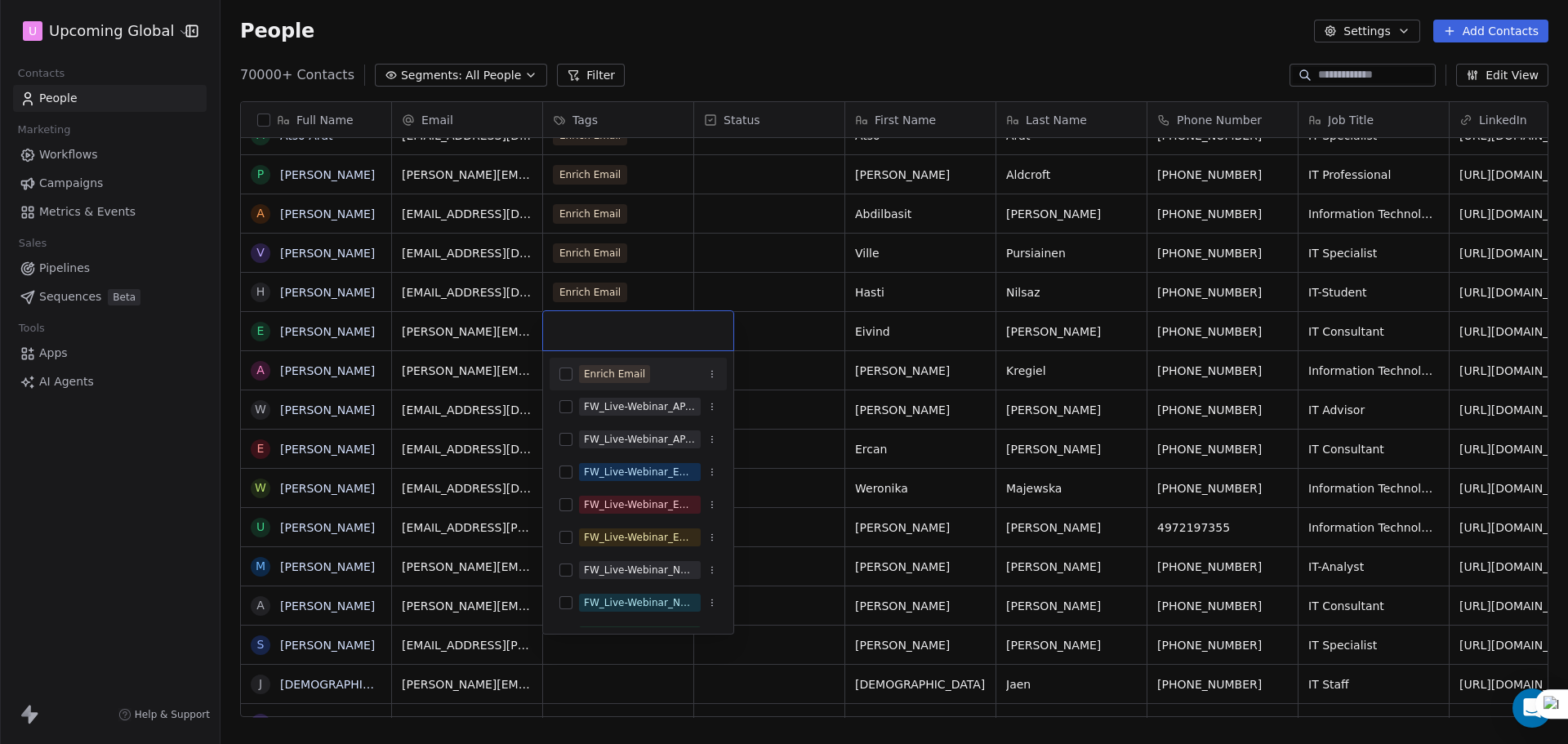
drag, startPoint x: 619, startPoint y: 370, endPoint x: 728, endPoint y: 356, distance: 109.9
click at [618, 371] on div "Enrich Email" at bounding box center [615, 374] width 61 height 15
click at [836, 338] on html "U Upcoming Global Contacts People Marketing Workflows Campaigns Metrics & Event…" at bounding box center [784, 372] width 1568 height 744
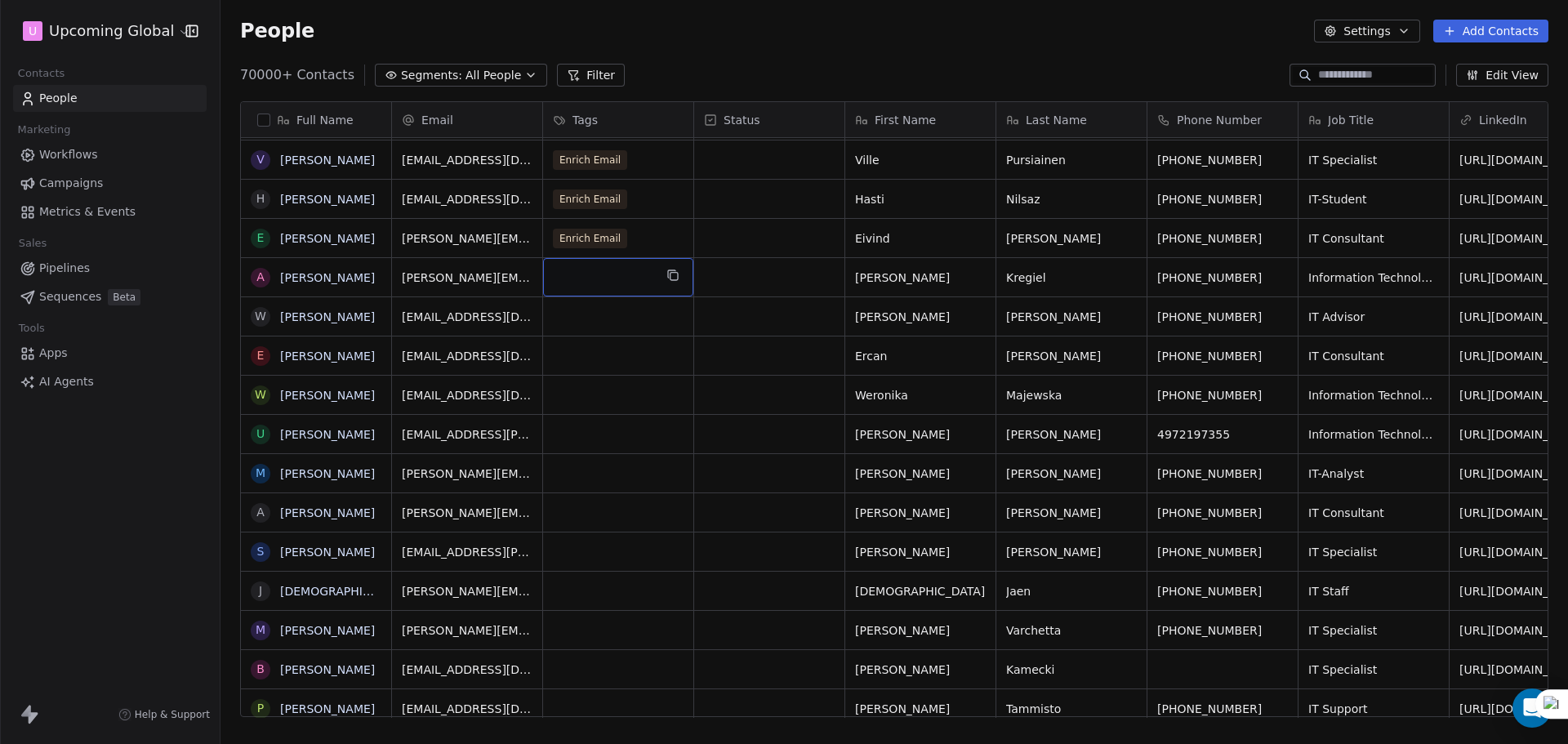
scroll to position [0, 0]
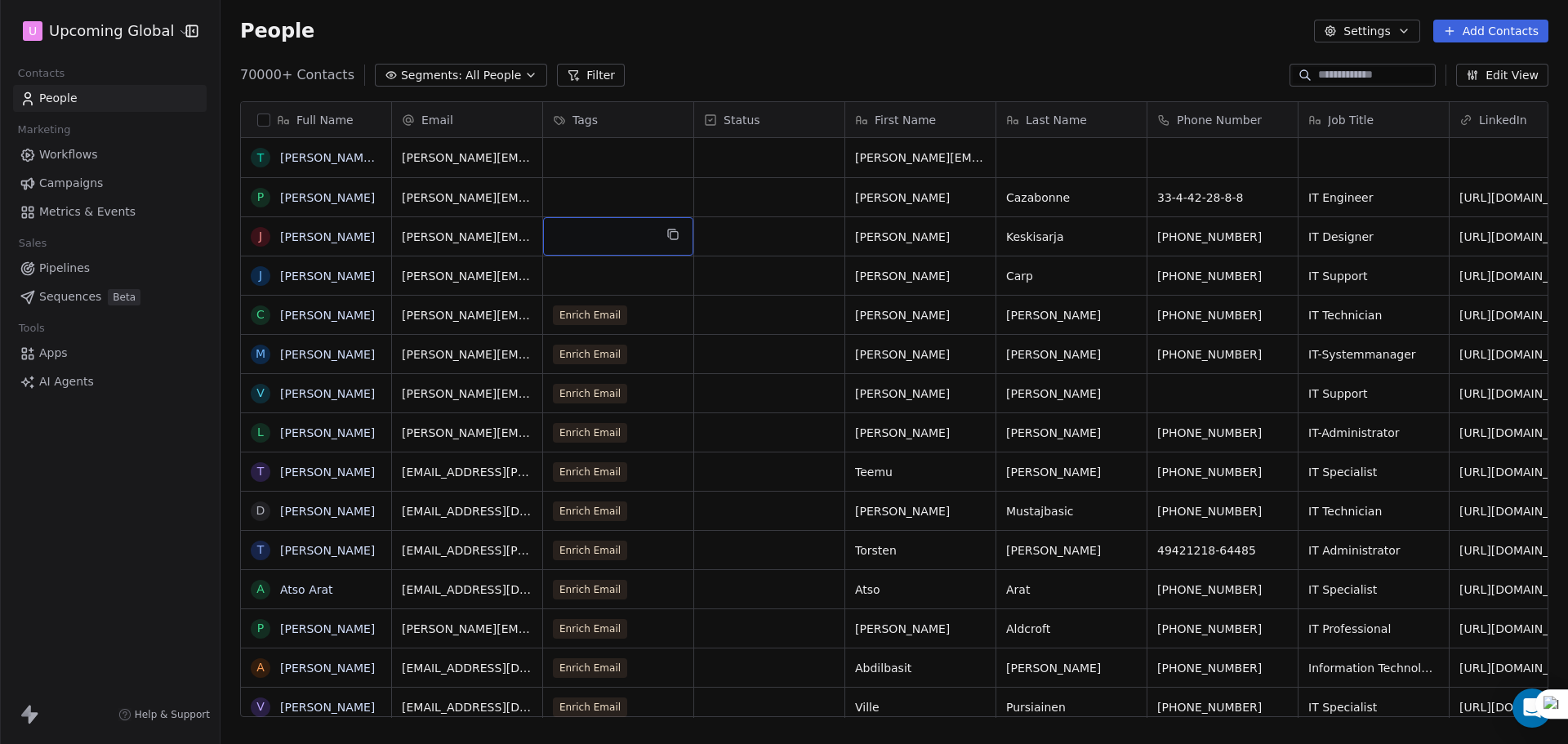
click at [620, 242] on div "grid" at bounding box center [618, 236] width 150 height 38
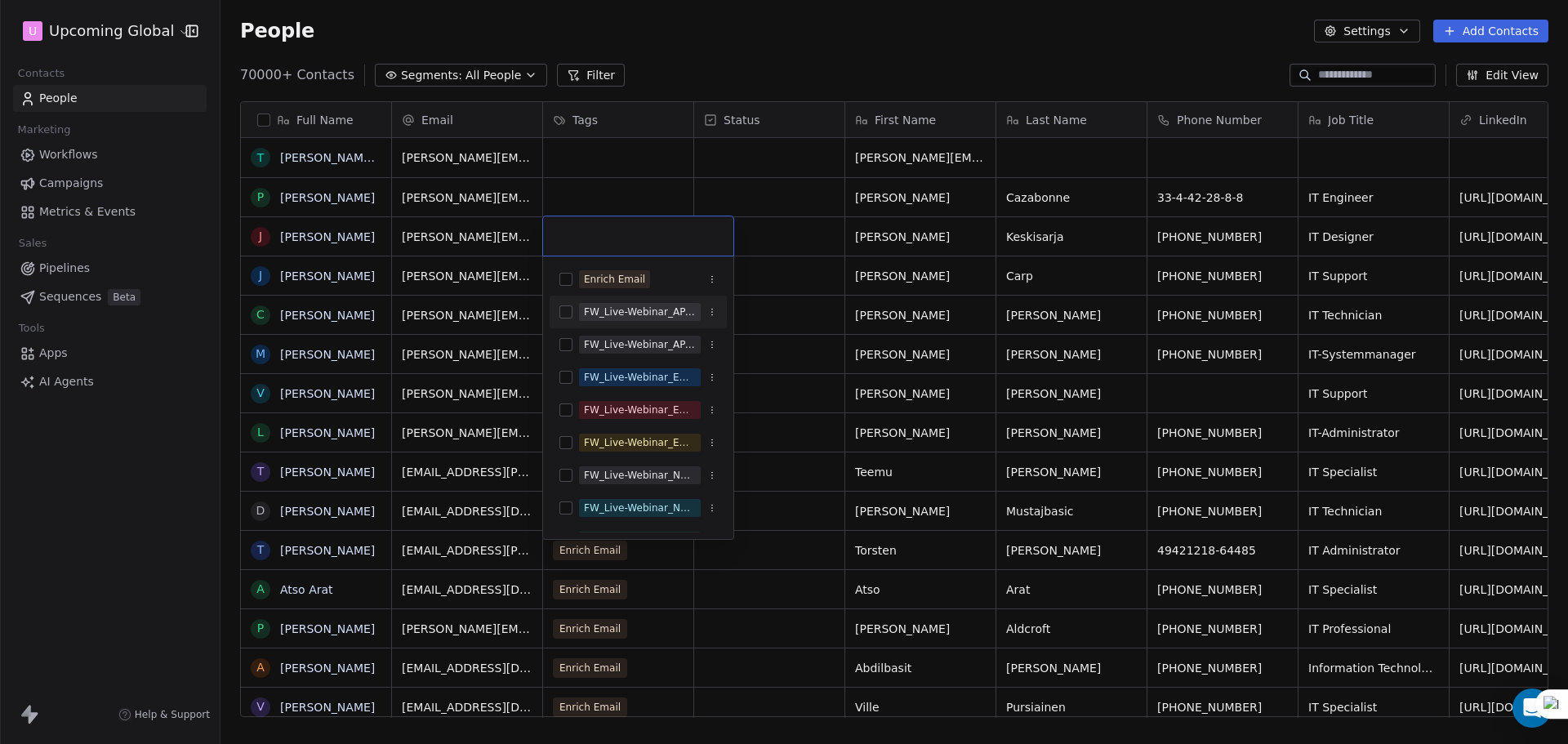
click at [652, 288] on div "Enrich Email" at bounding box center [648, 279] width 138 height 18
click at [614, 161] on html "U Upcoming Global Contacts People Marketing Workflows Campaigns Metrics & Event…" at bounding box center [784, 372] width 1568 height 744
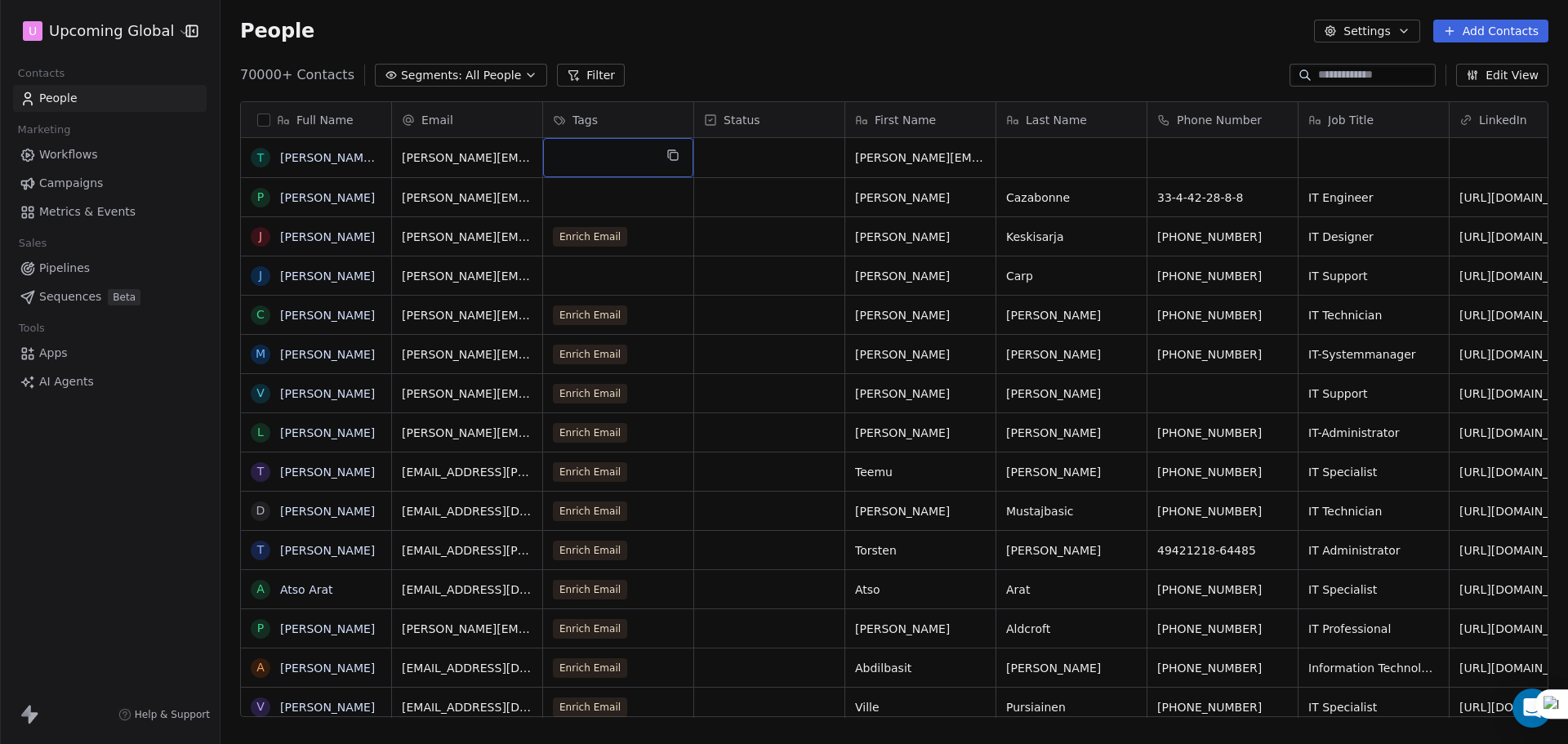
click at [614, 161] on div "grid" at bounding box center [618, 158] width 150 height 39
click at [623, 158] on div "grid" at bounding box center [618, 158] width 150 height 39
click at [625, 166] on div "grid" at bounding box center [618, 158] width 150 height 39
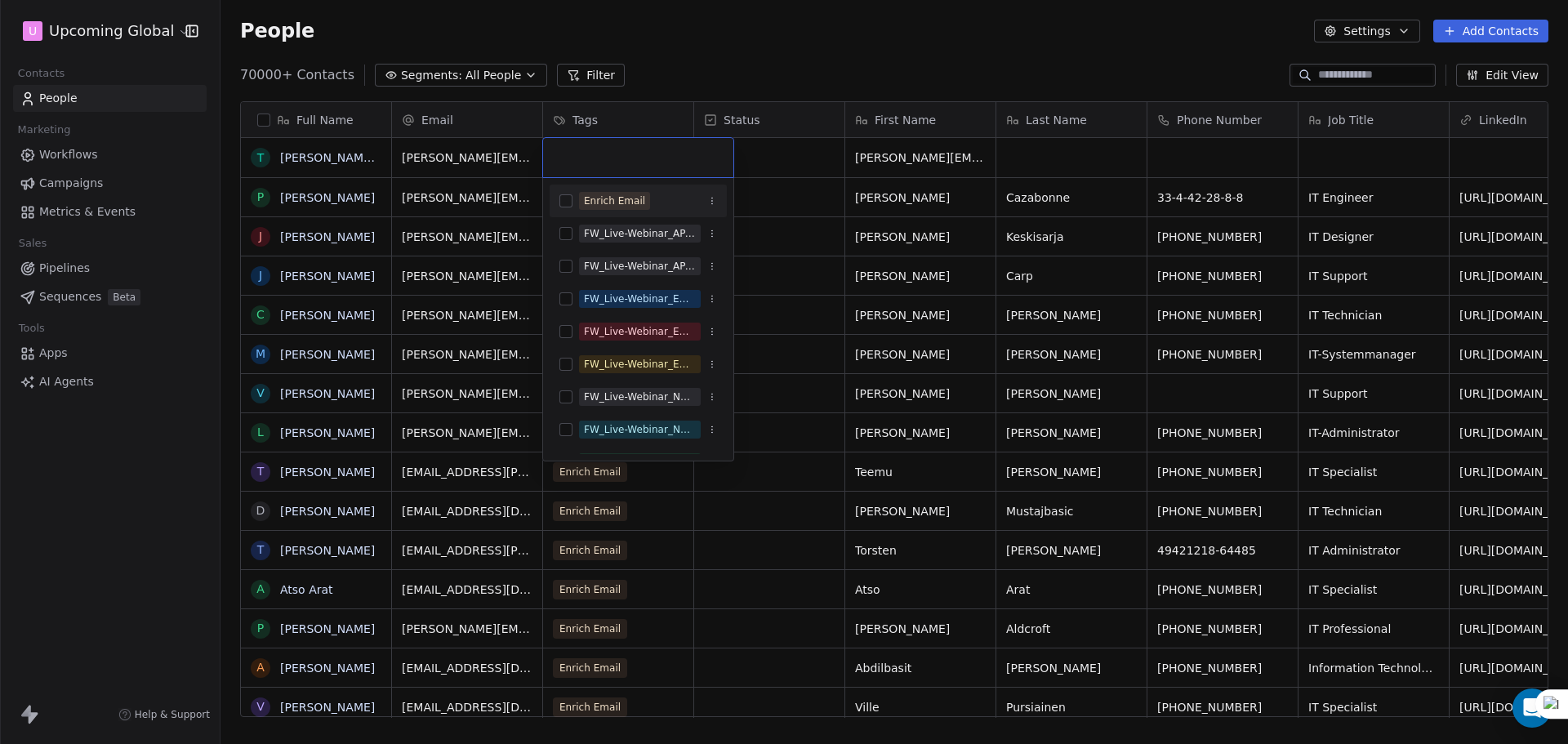
click at [608, 202] on div "Enrich Email" at bounding box center [615, 201] width 61 height 15
click at [792, 180] on html "U Upcoming Global Contacts People Marketing Workflows Campaigns Metrics & Event…" at bounding box center [784, 372] width 1568 height 744
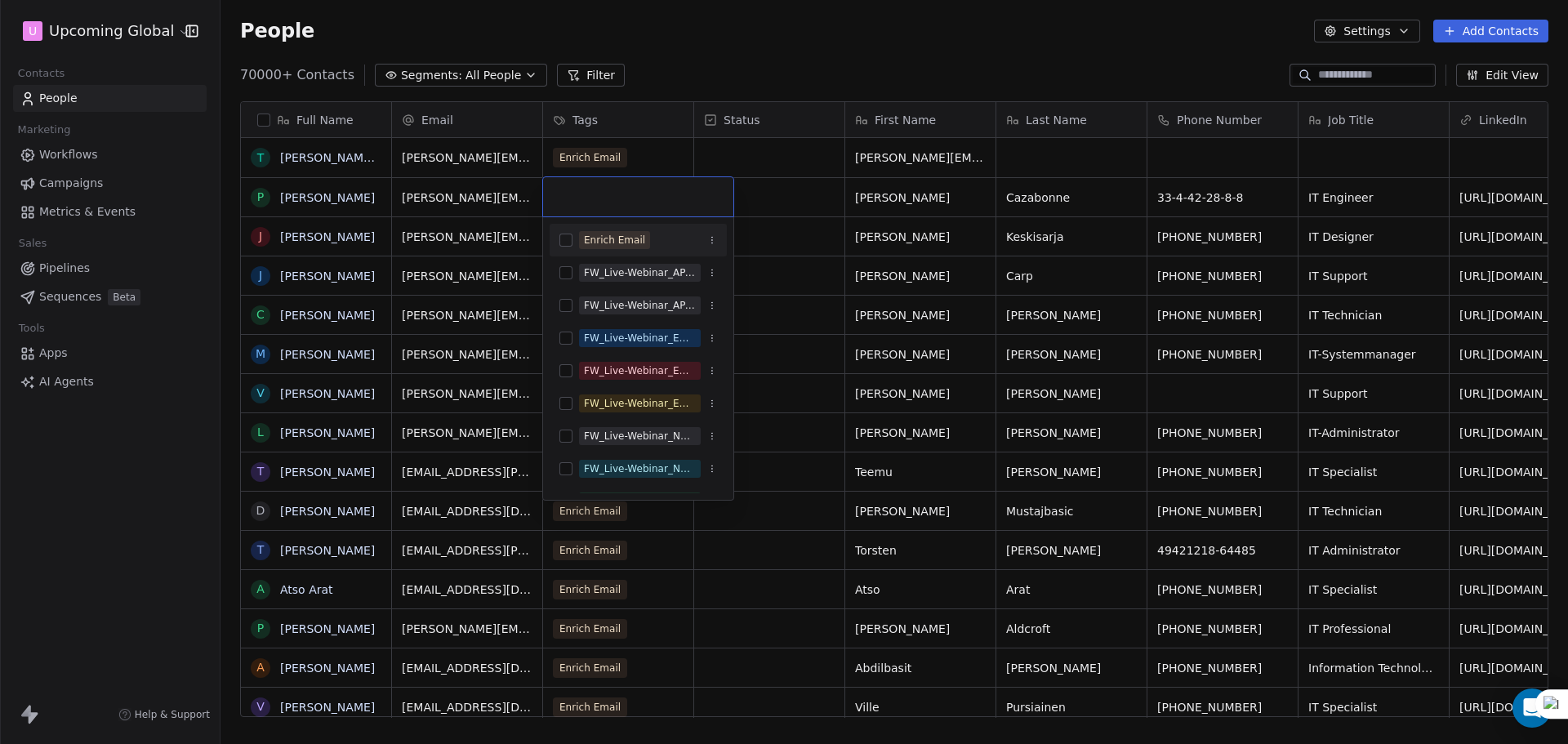
click at [597, 230] on div "Enrich Email" at bounding box center [638, 240] width 178 height 27
click at [819, 208] on html "U Upcoming Global Contacts People Marketing Workflows Campaigns Metrics & Event…" at bounding box center [784, 372] width 1568 height 744
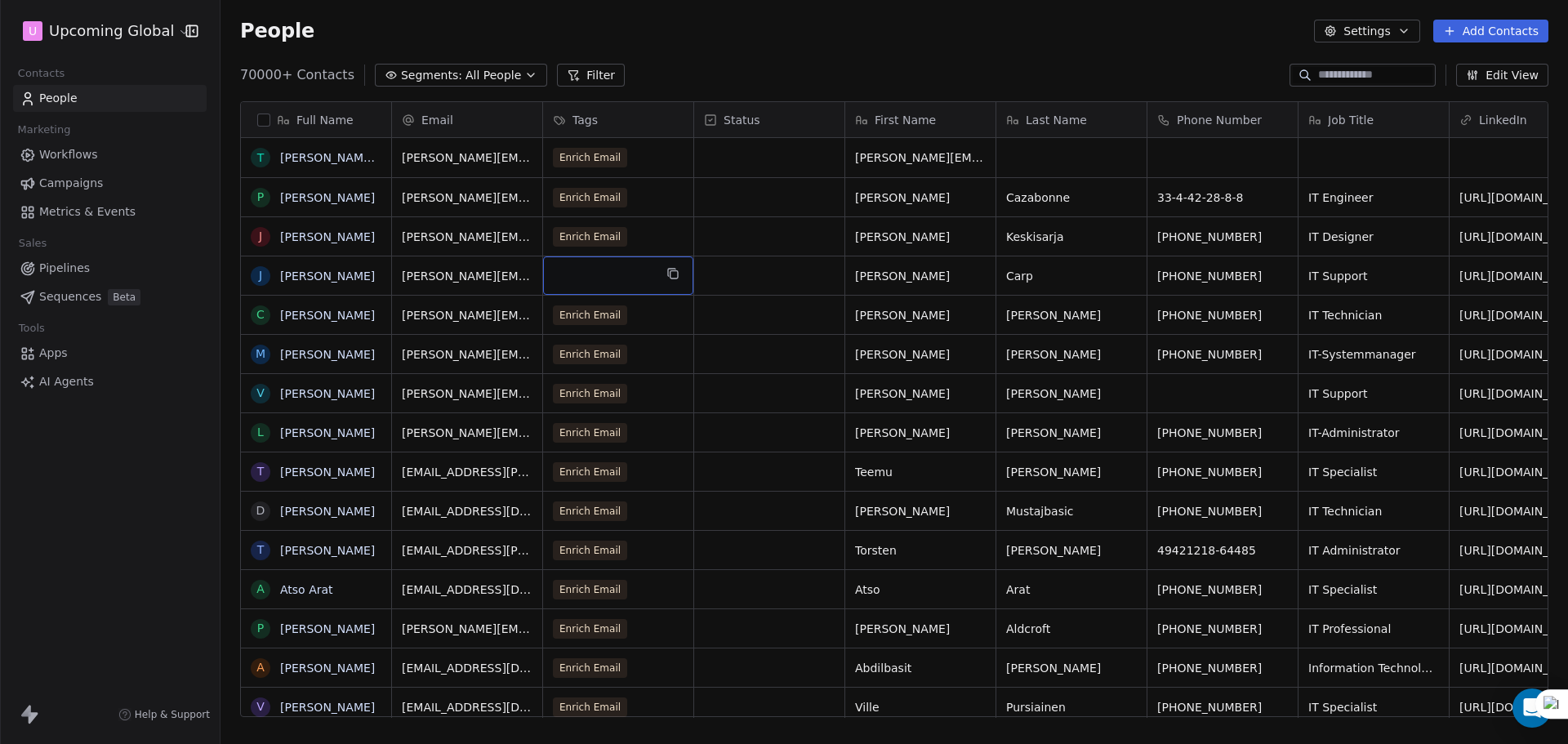
click at [582, 267] on div "grid" at bounding box center [618, 276] width 150 height 38
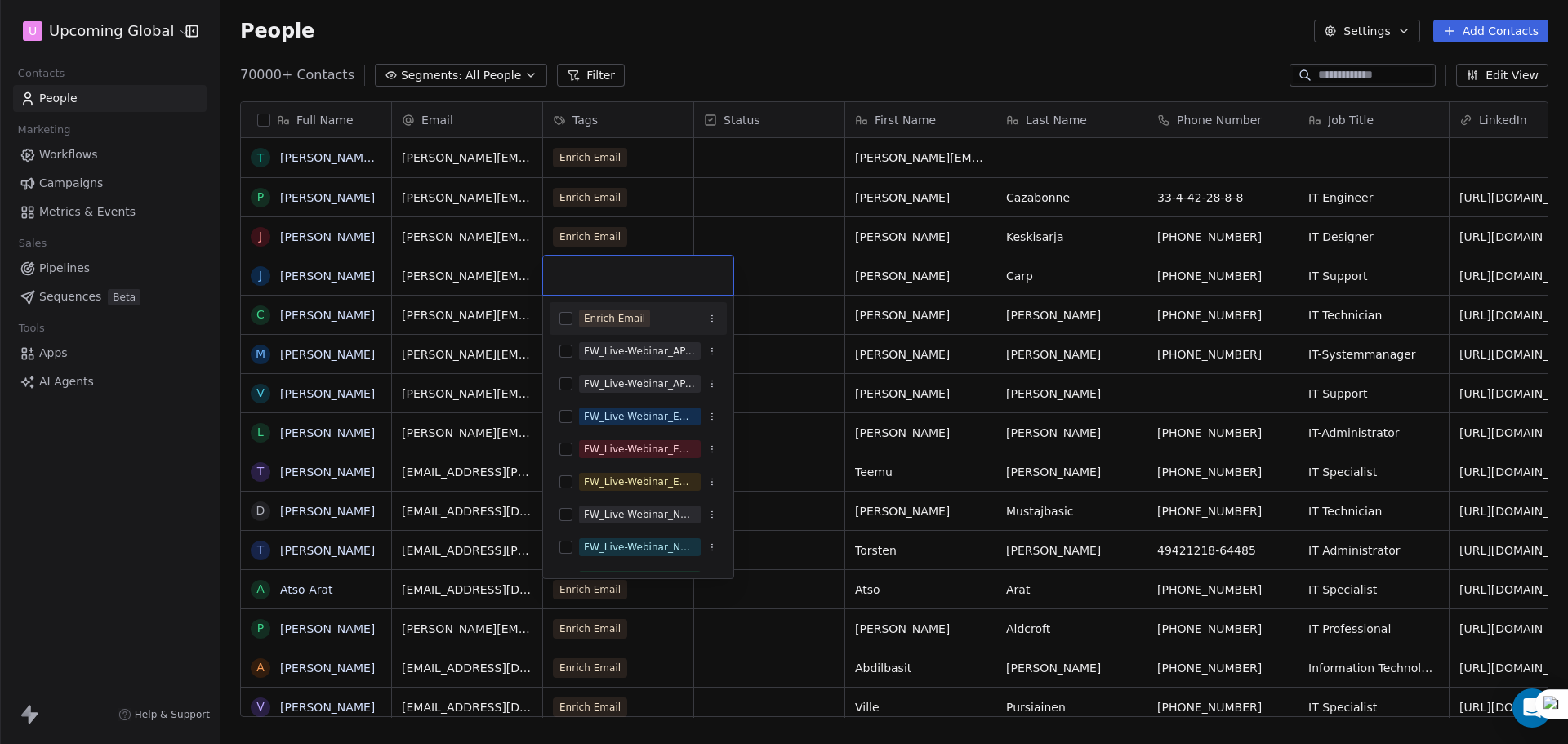
drag, startPoint x: 597, startPoint y: 313, endPoint x: 855, endPoint y: 257, distance: 264.0
click at [598, 313] on div "Enrich Email" at bounding box center [615, 319] width 61 height 15
click at [865, 257] on html "U Upcoming Global Contacts People Marketing Workflows Campaigns Metrics & Event…" at bounding box center [784, 372] width 1568 height 744
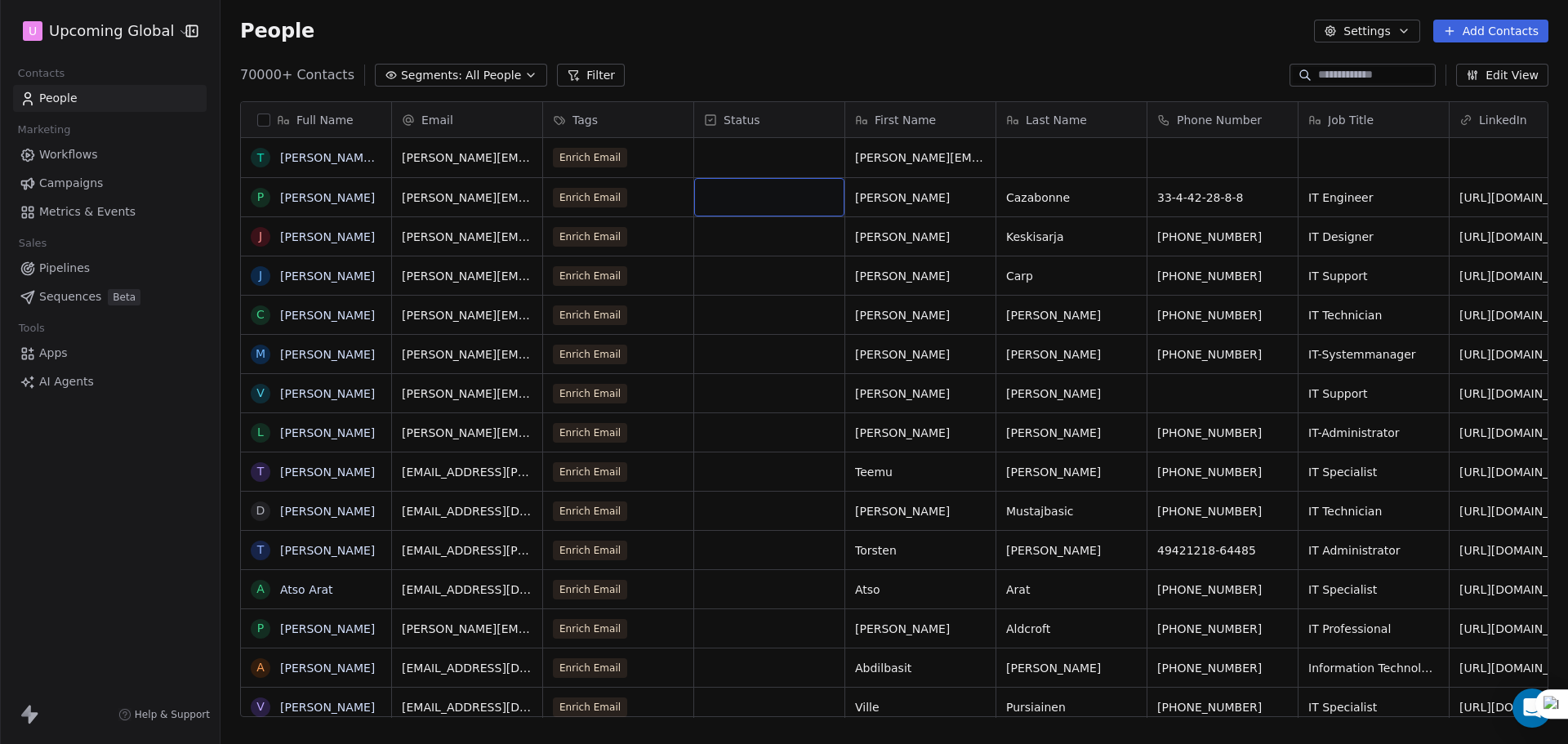
click at [978, 37] on div "People Settings Add Contacts" at bounding box center [894, 30] width 1309 height 23
